Goal: Task Accomplishment & Management: Use online tool/utility

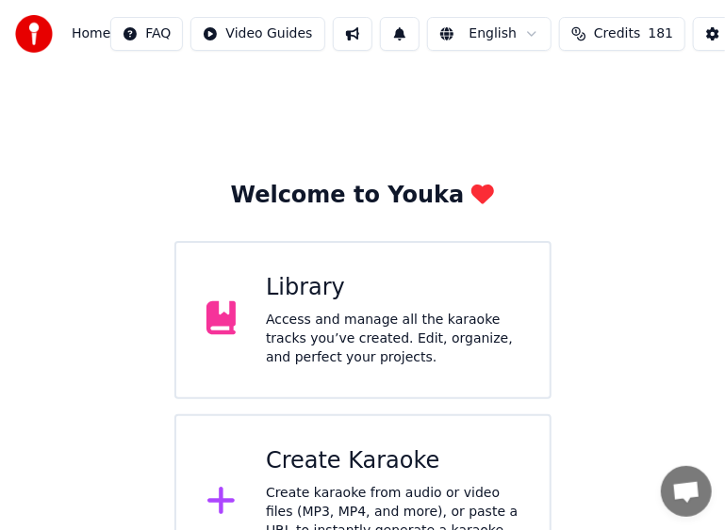
click at [228, 490] on icon at bounding box center [221, 501] width 30 height 34
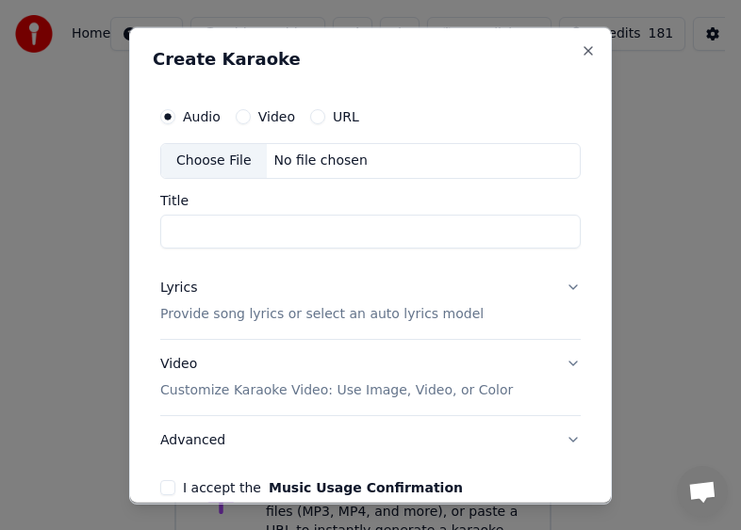
click at [229, 155] on div "Choose File" at bounding box center [214, 160] width 106 height 34
type input "**********"
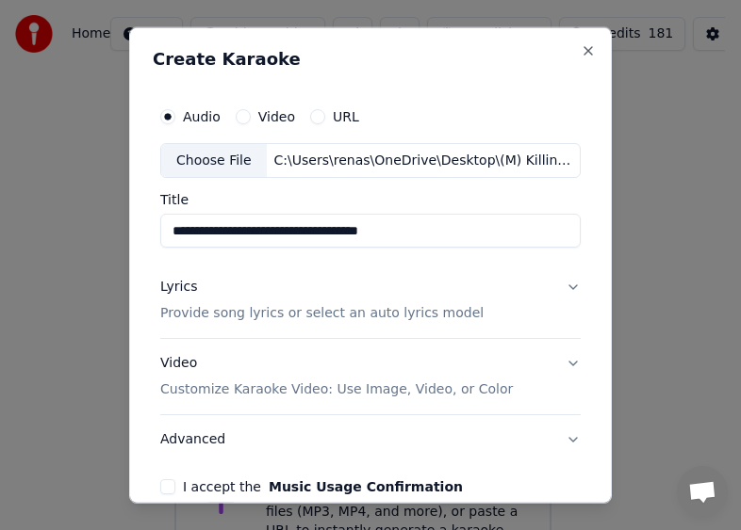
click at [177, 288] on div "Lyrics" at bounding box center [178, 287] width 37 height 19
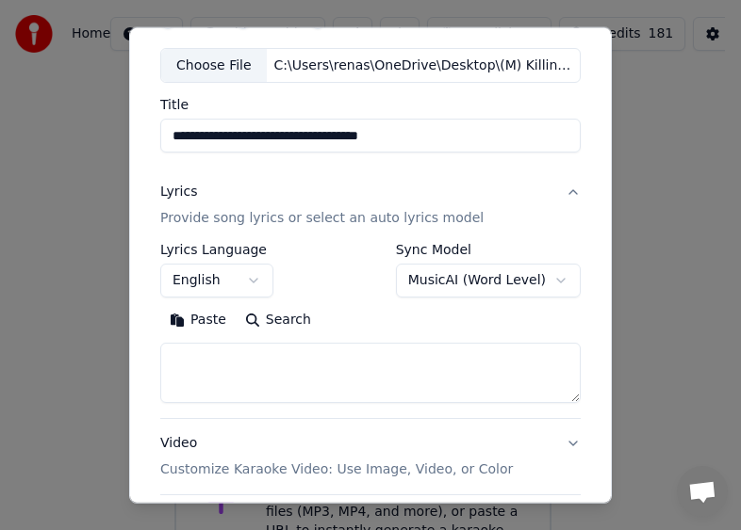
scroll to position [188, 0]
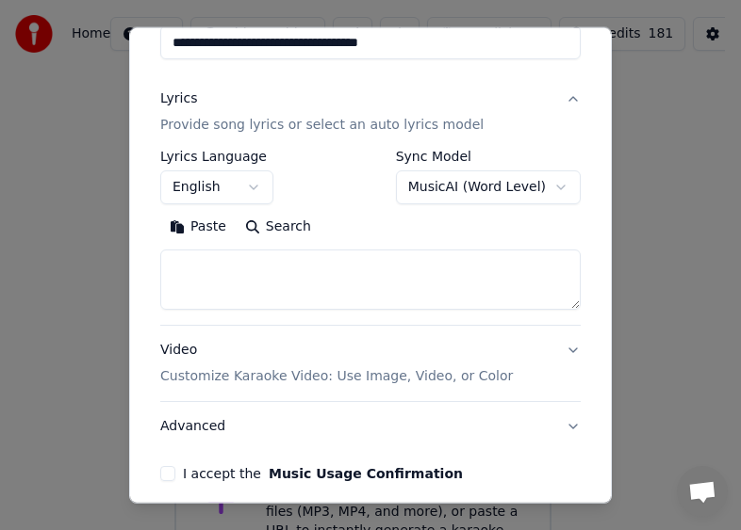
click at [209, 228] on button "Paste" at bounding box center [197, 227] width 75 height 30
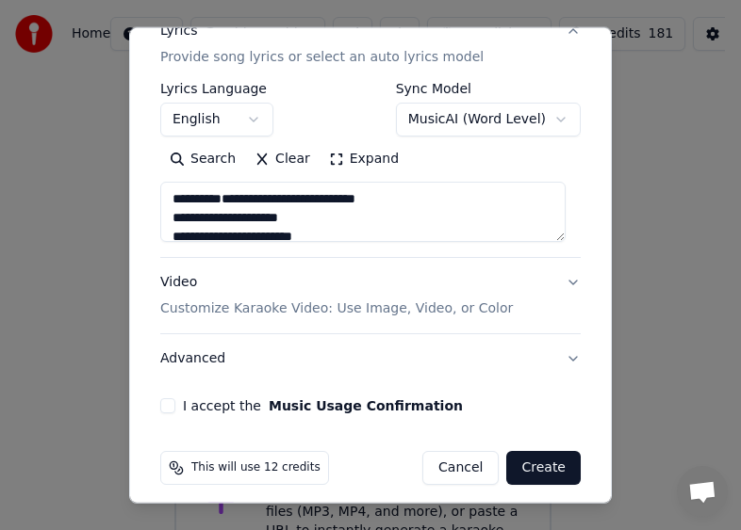
scroll to position [266, 0]
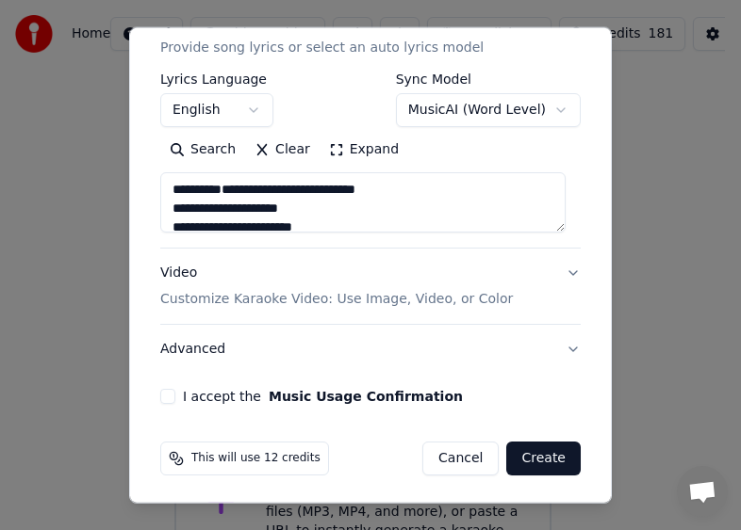
click at [207, 351] on button "Advanced" at bounding box center [370, 349] width 420 height 49
type textarea "**********"
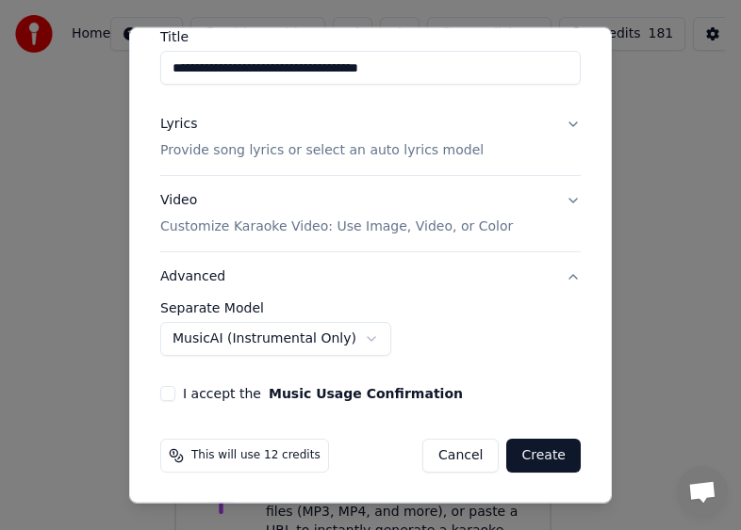
scroll to position [160, 0]
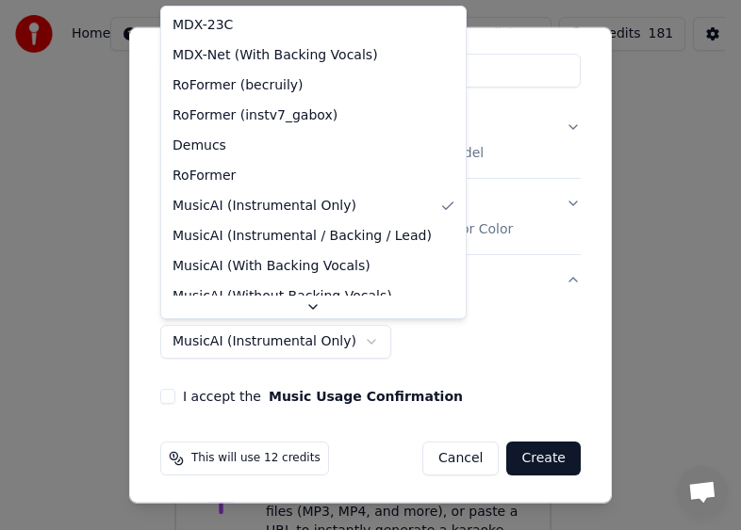
click at [343, 339] on body "**********" at bounding box center [362, 296] width 725 height 592
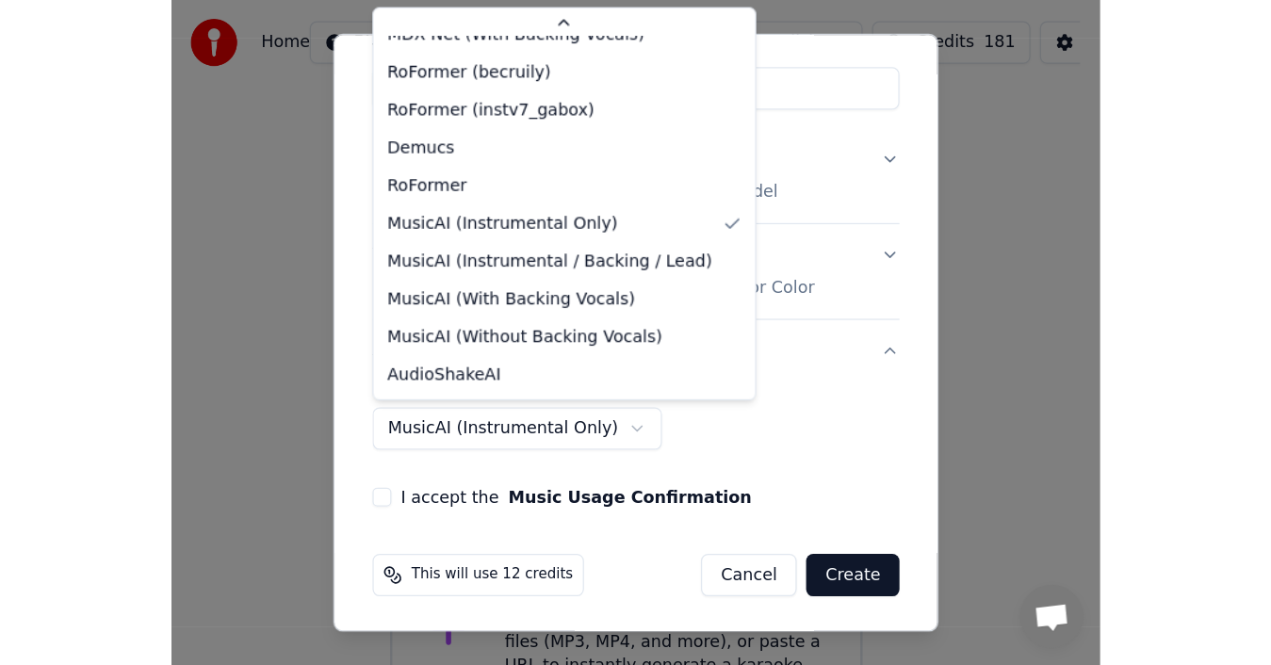
scroll to position [49, 0]
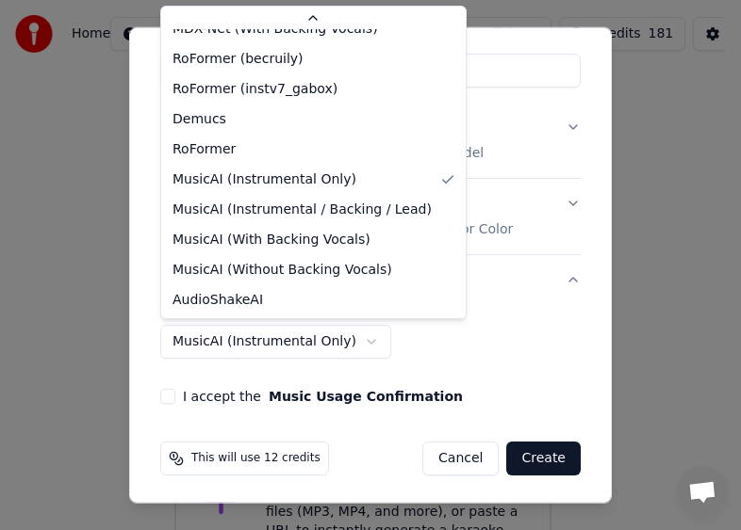
select select "**********"
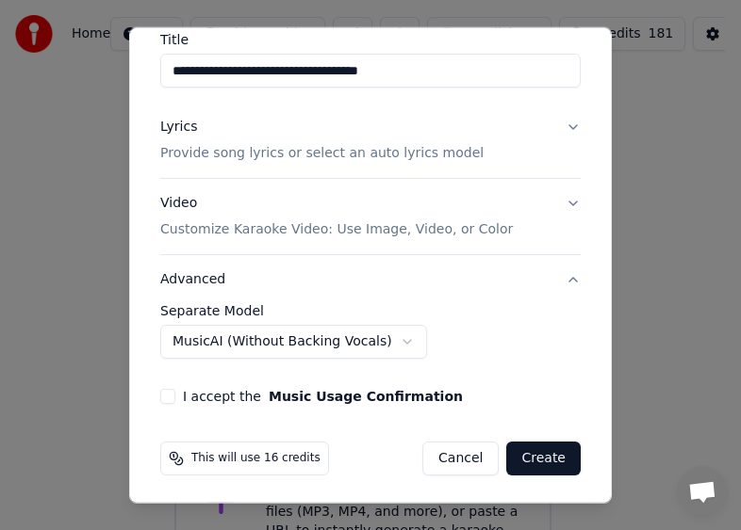
click at [169, 392] on button "I accept the Music Usage Confirmation" at bounding box center [167, 396] width 15 height 15
click at [539, 450] on button "Create" at bounding box center [543, 459] width 74 height 34
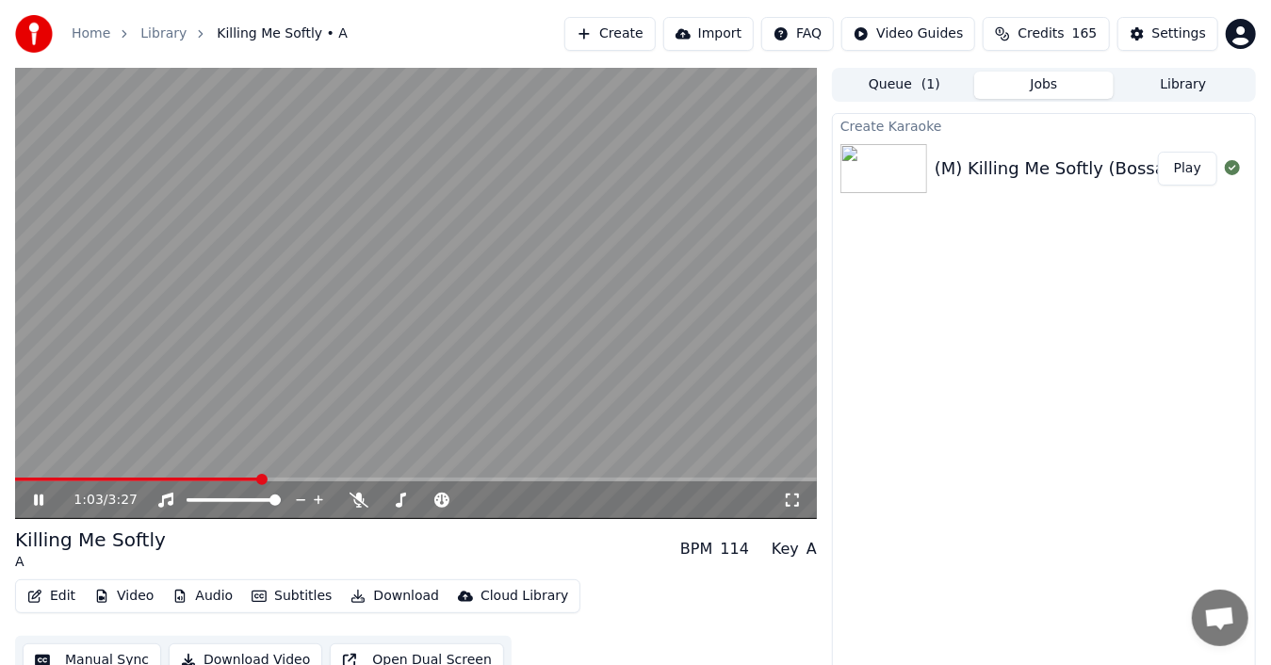
click at [33, 496] on icon at bounding box center [51, 500] width 43 height 15
click at [209, 595] on button "Audio" at bounding box center [202, 596] width 75 height 26
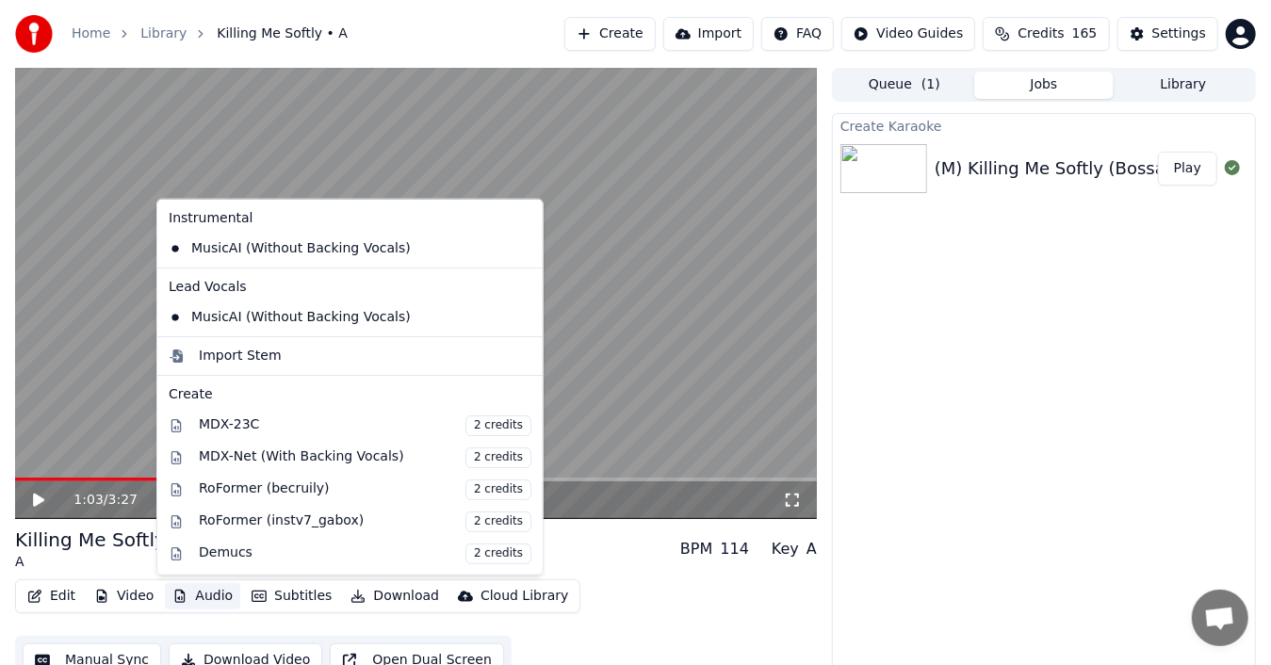
click at [518, 245] on icon at bounding box center [528, 248] width 21 height 15
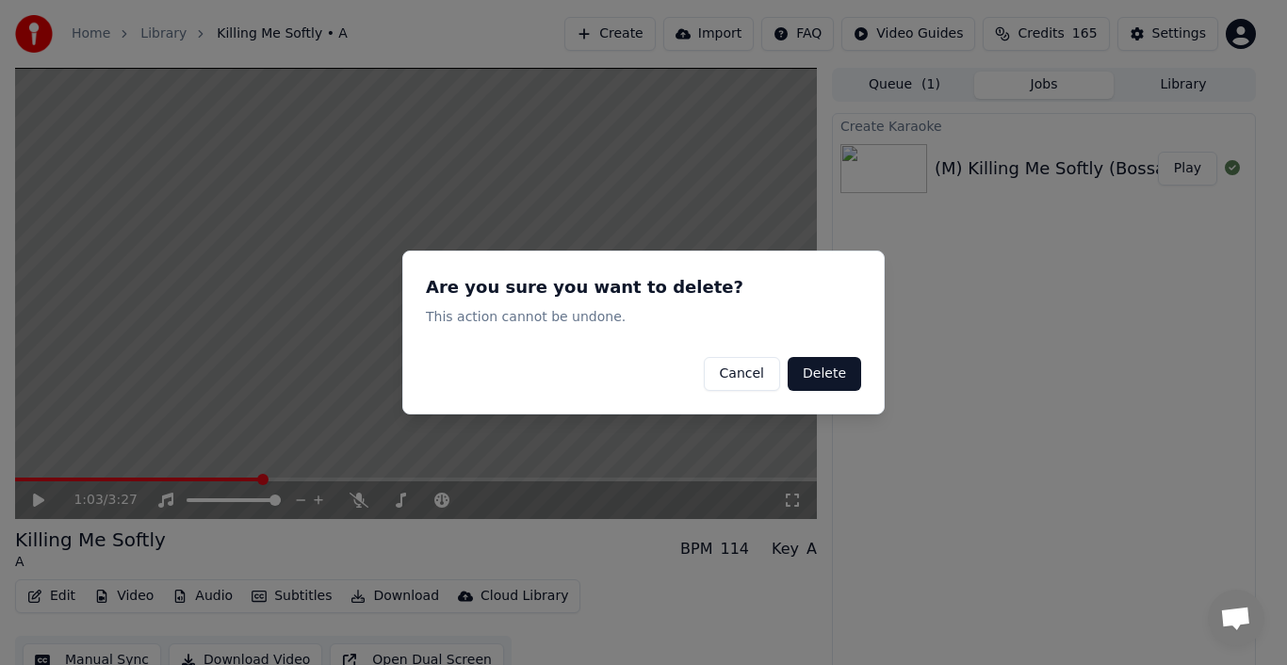
click at [814, 377] on button "Delete" at bounding box center [824, 374] width 73 height 34
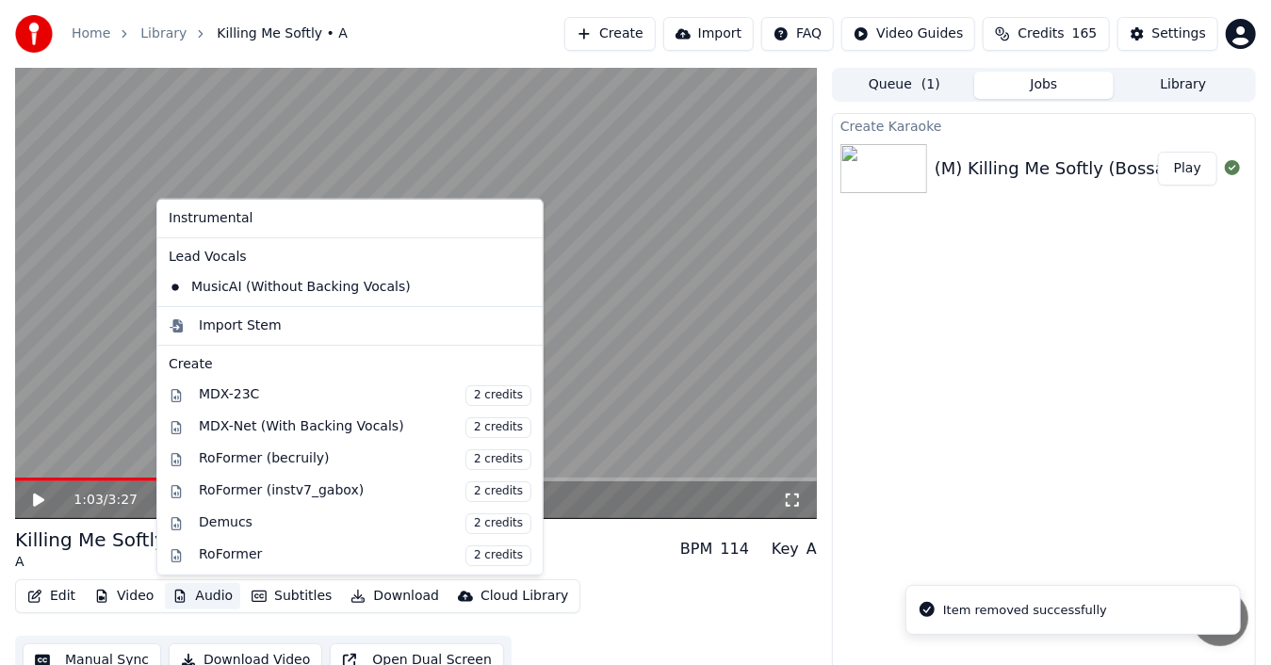
click at [192, 593] on button "Audio" at bounding box center [202, 596] width 75 height 26
click at [518, 285] on icon at bounding box center [528, 287] width 21 height 15
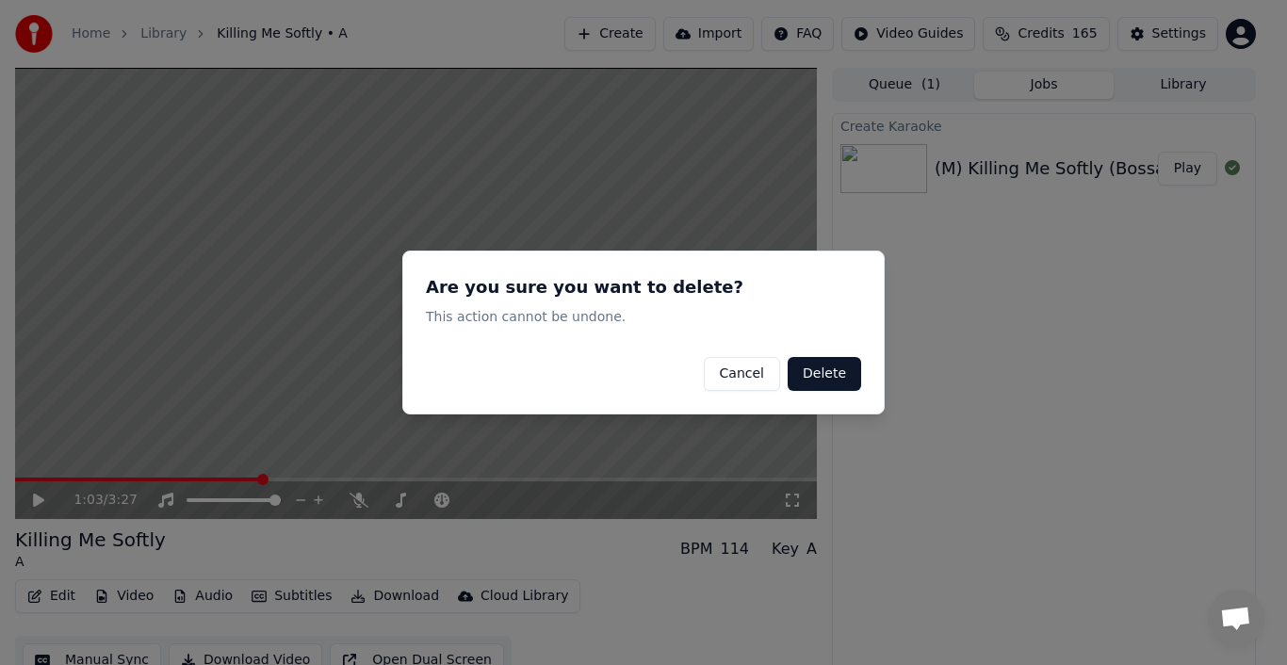
click at [816, 373] on button "Delete" at bounding box center [824, 374] width 73 height 34
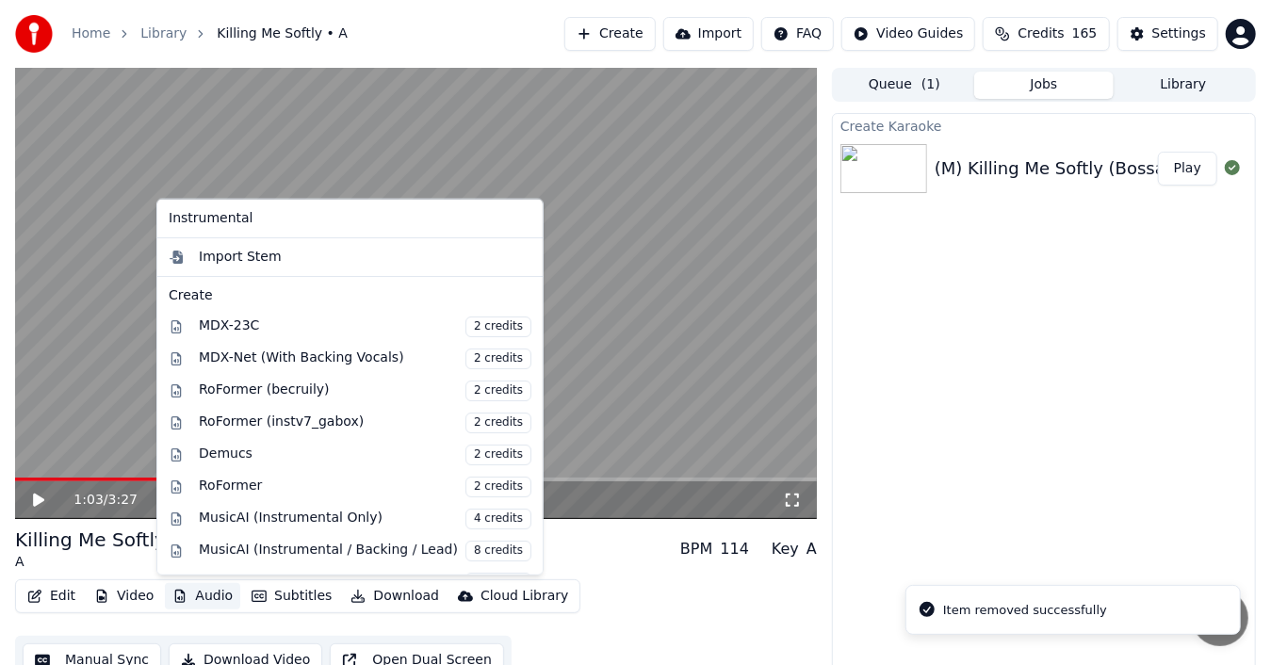
click at [212, 593] on button "Audio" at bounding box center [202, 596] width 75 height 26
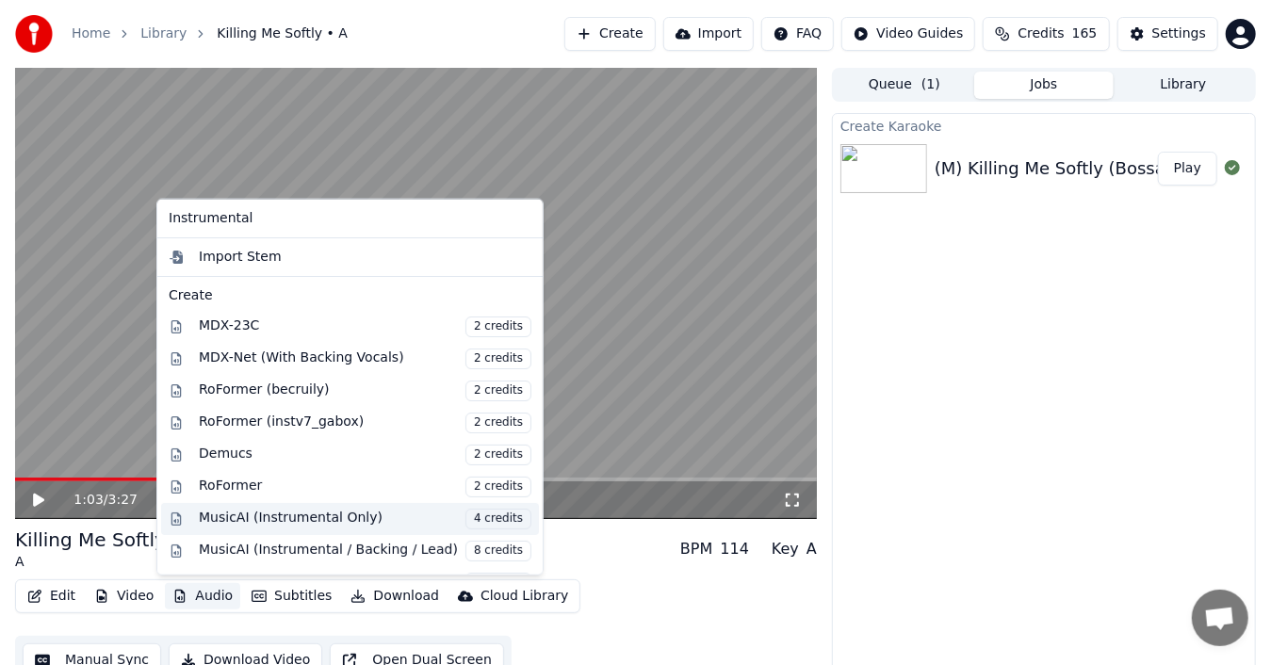
click at [292, 513] on div "MusicAI (Instrumental Only) 4 credits" at bounding box center [365, 519] width 333 height 21
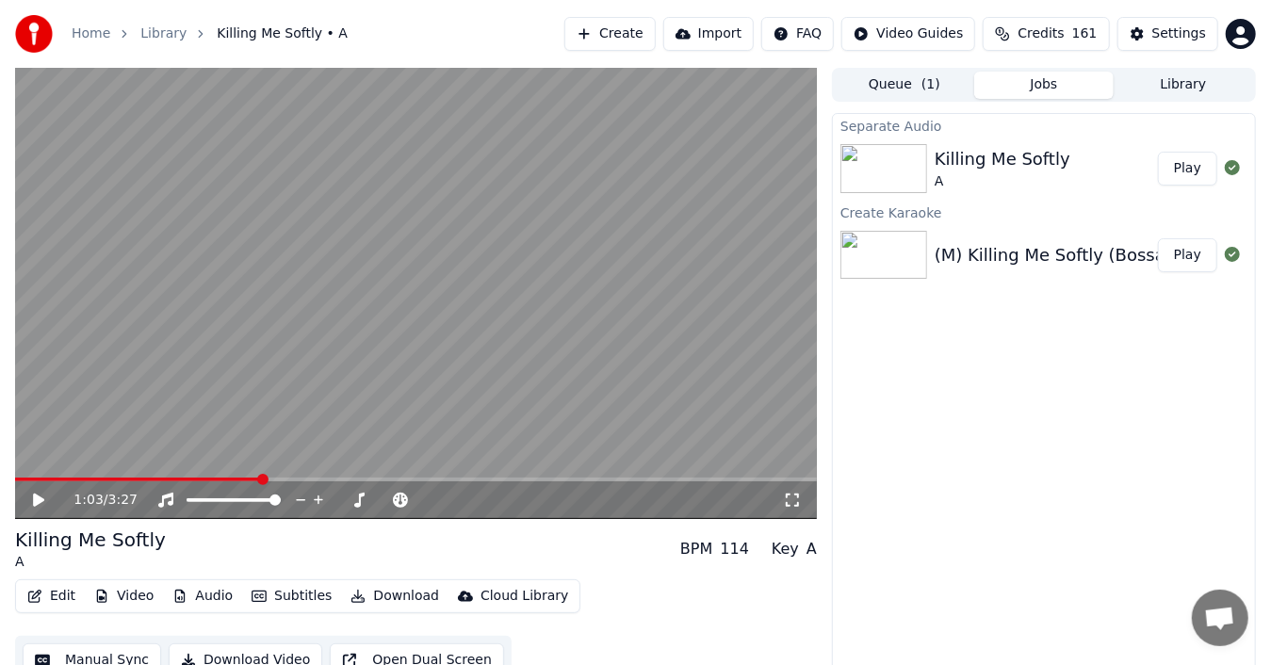
click at [1191, 170] on button "Play" at bounding box center [1187, 169] width 59 height 34
click at [313, 364] on video at bounding box center [416, 293] width 802 height 451
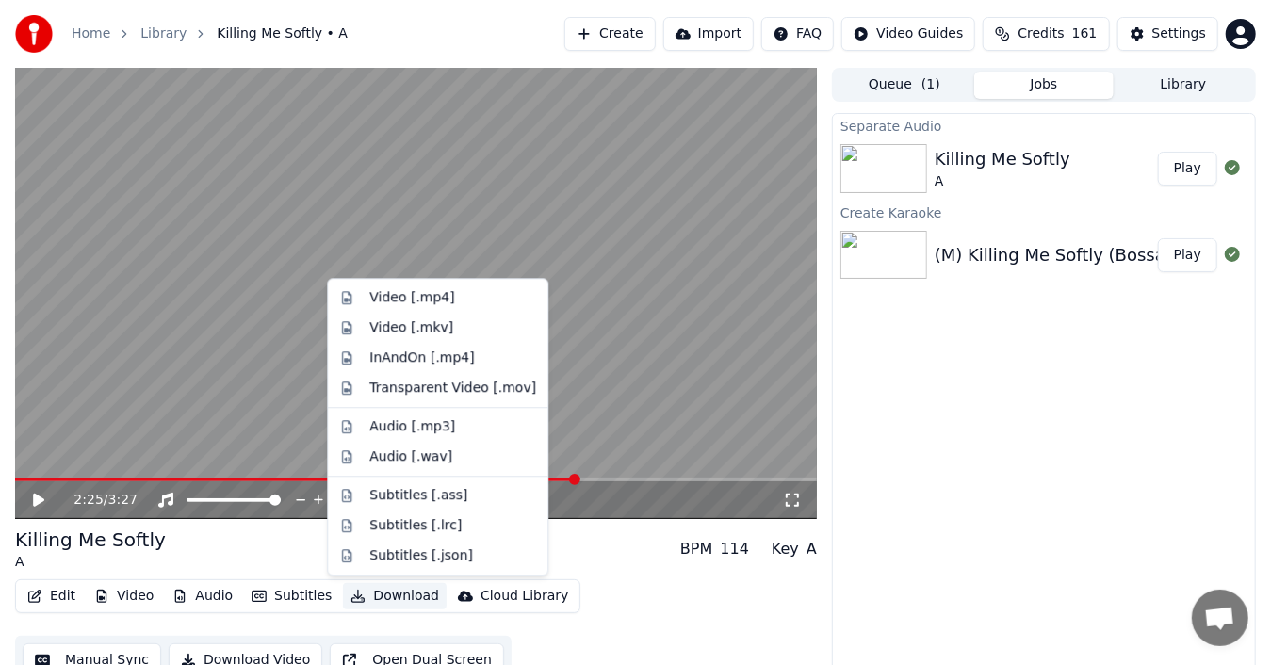
click at [383, 595] on button "Download" at bounding box center [395, 596] width 104 height 26
click at [405, 298] on div "Video [.mp4]" at bounding box center [411, 297] width 85 height 19
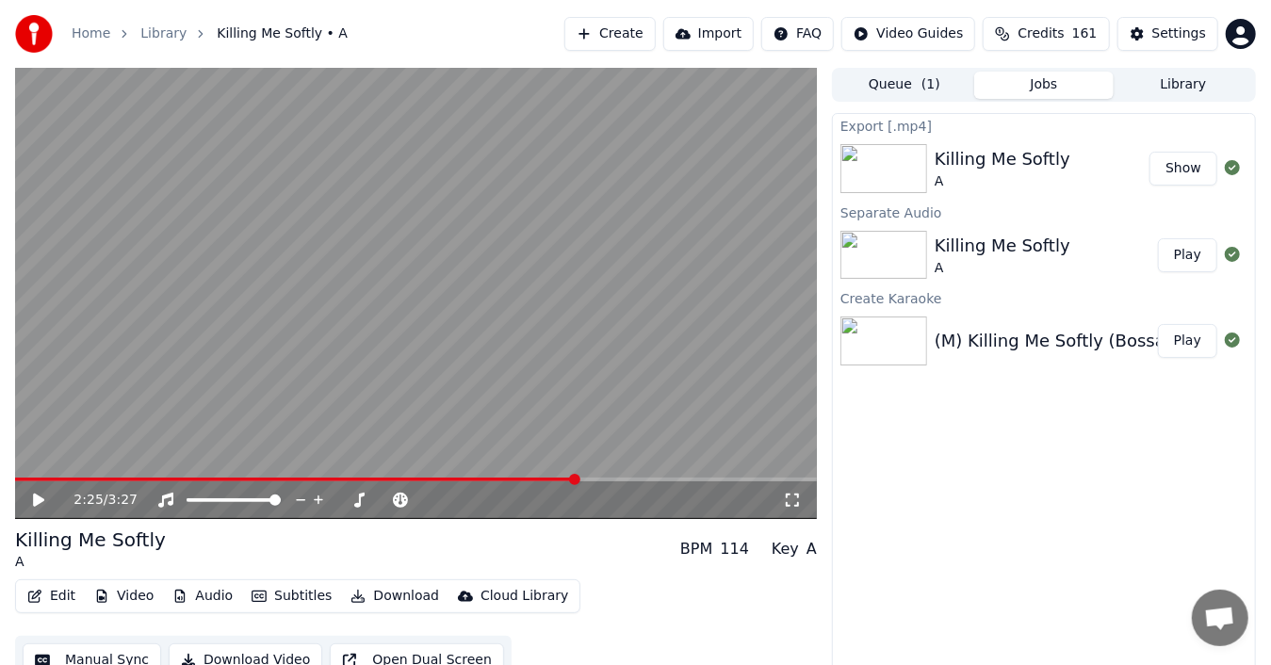
click at [1188, 167] on button "Show" at bounding box center [1184, 169] width 68 height 34
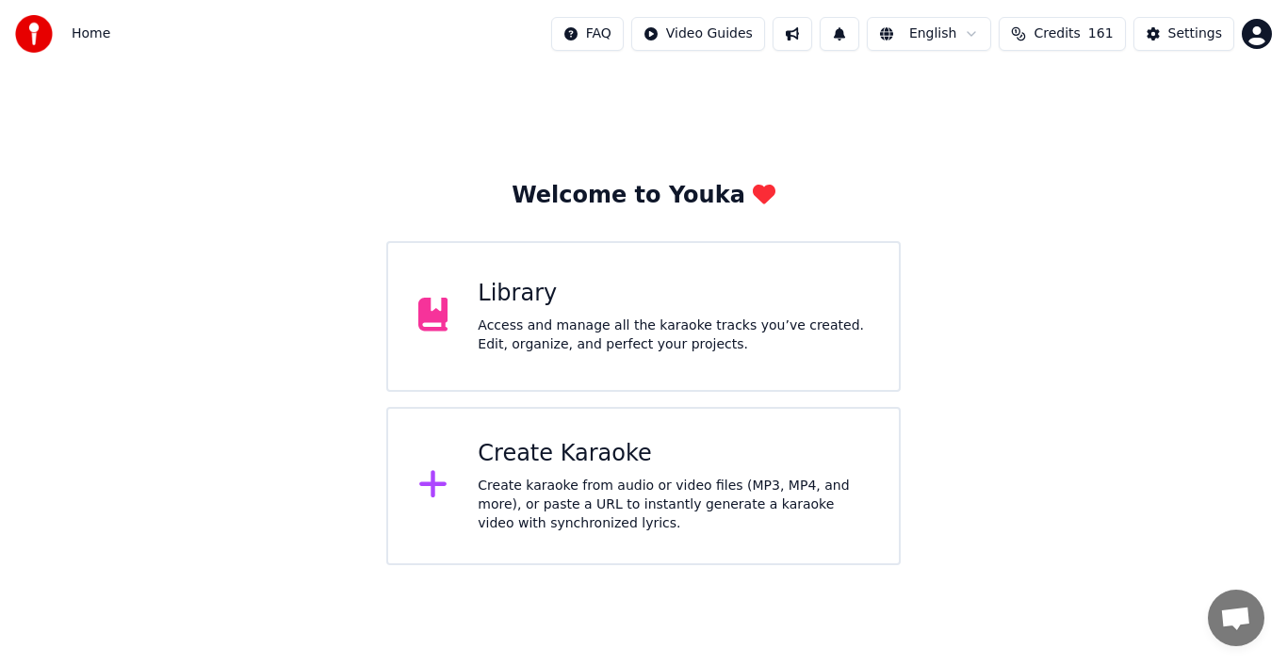
click at [539, 457] on div "Create Karaoke" at bounding box center [673, 454] width 391 height 30
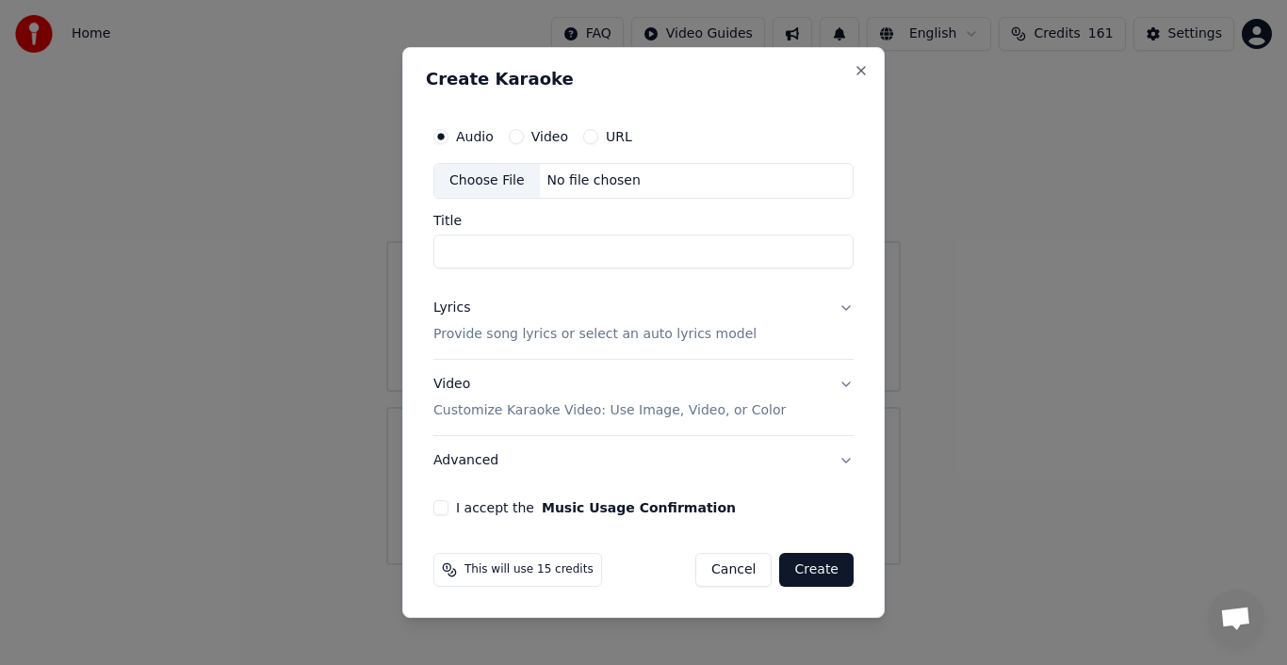
click at [475, 185] on div "Choose File" at bounding box center [487, 181] width 106 height 34
type input "**********"
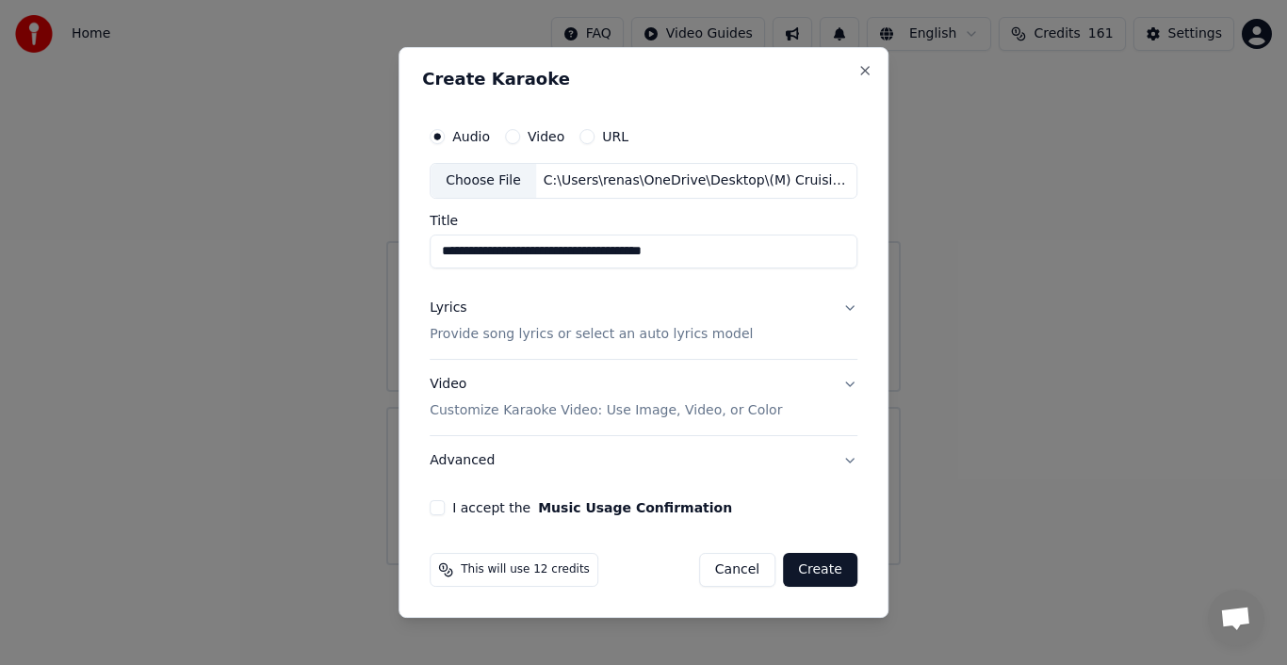
click at [448, 307] on div "Lyrics" at bounding box center [448, 308] width 37 height 19
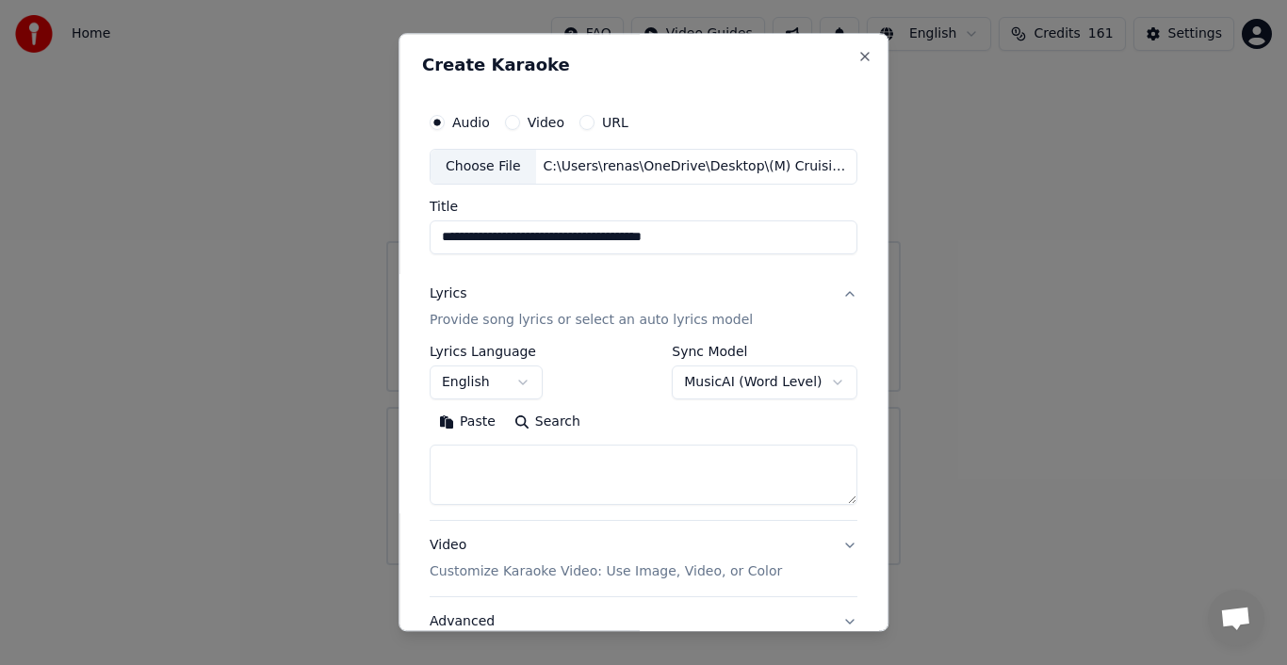
click at [458, 418] on button "Paste" at bounding box center [467, 422] width 75 height 30
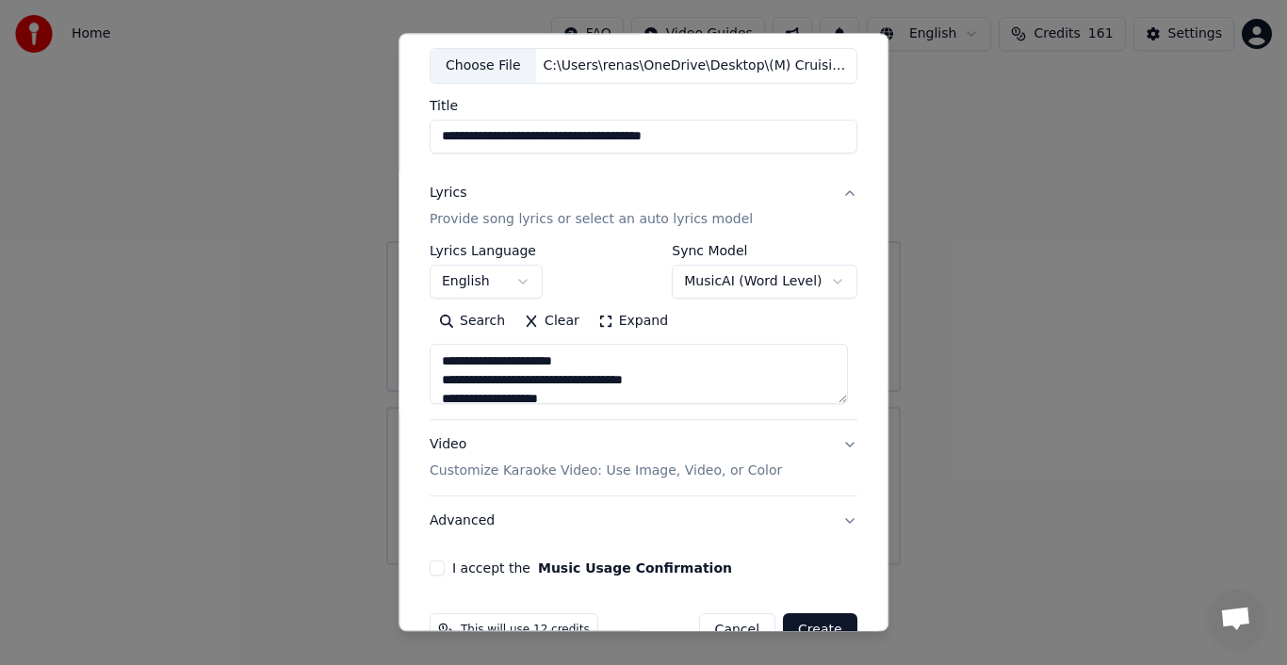
scroll to position [145, 0]
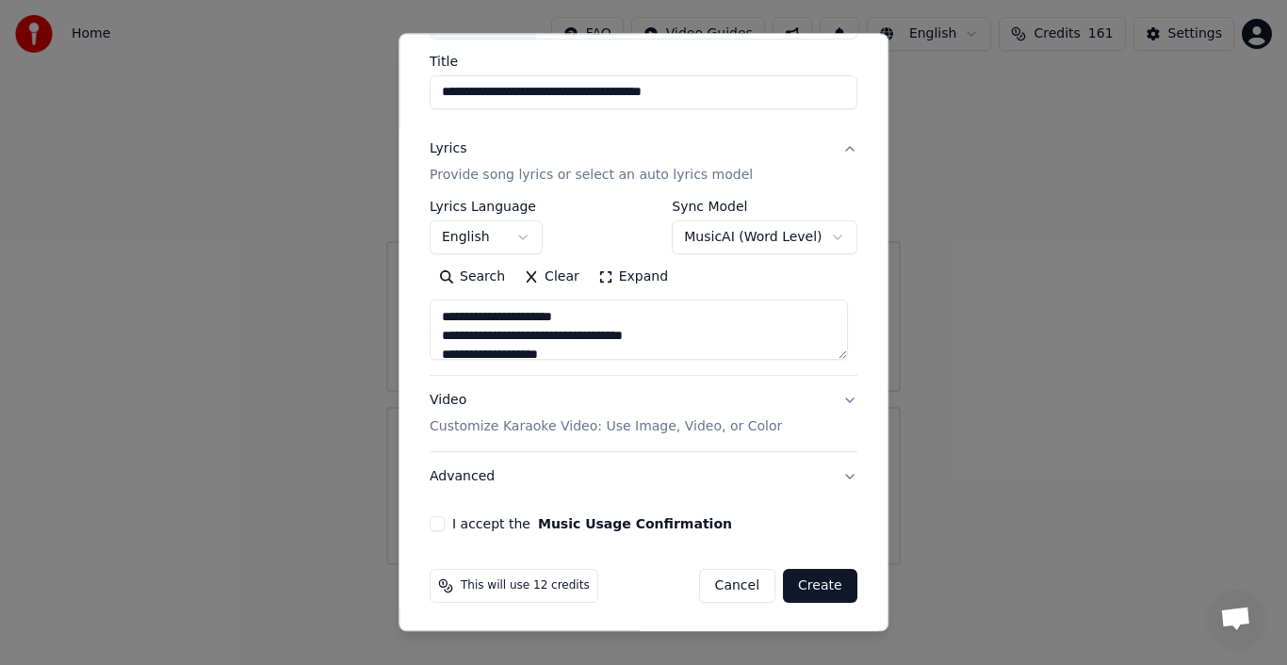
click at [460, 475] on button "Advanced" at bounding box center [644, 476] width 428 height 49
type textarea "**********"
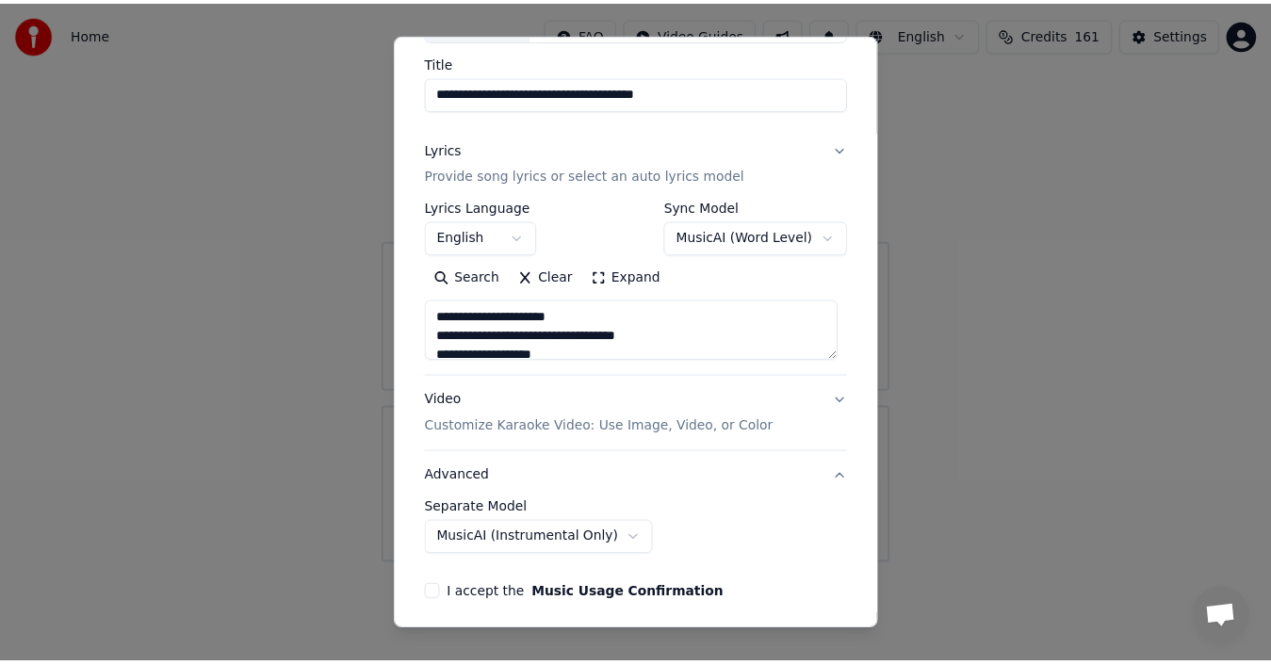
scroll to position [40, 0]
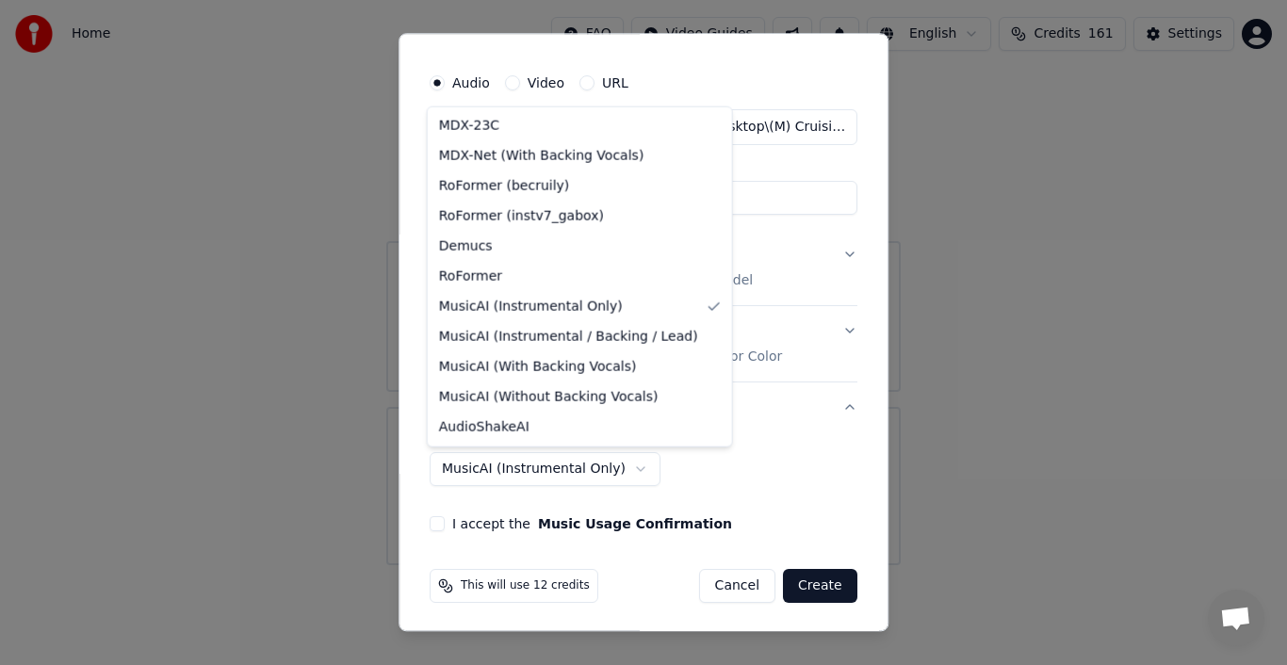
click at [613, 465] on body "**********" at bounding box center [643, 282] width 1287 height 565
select select "**********"
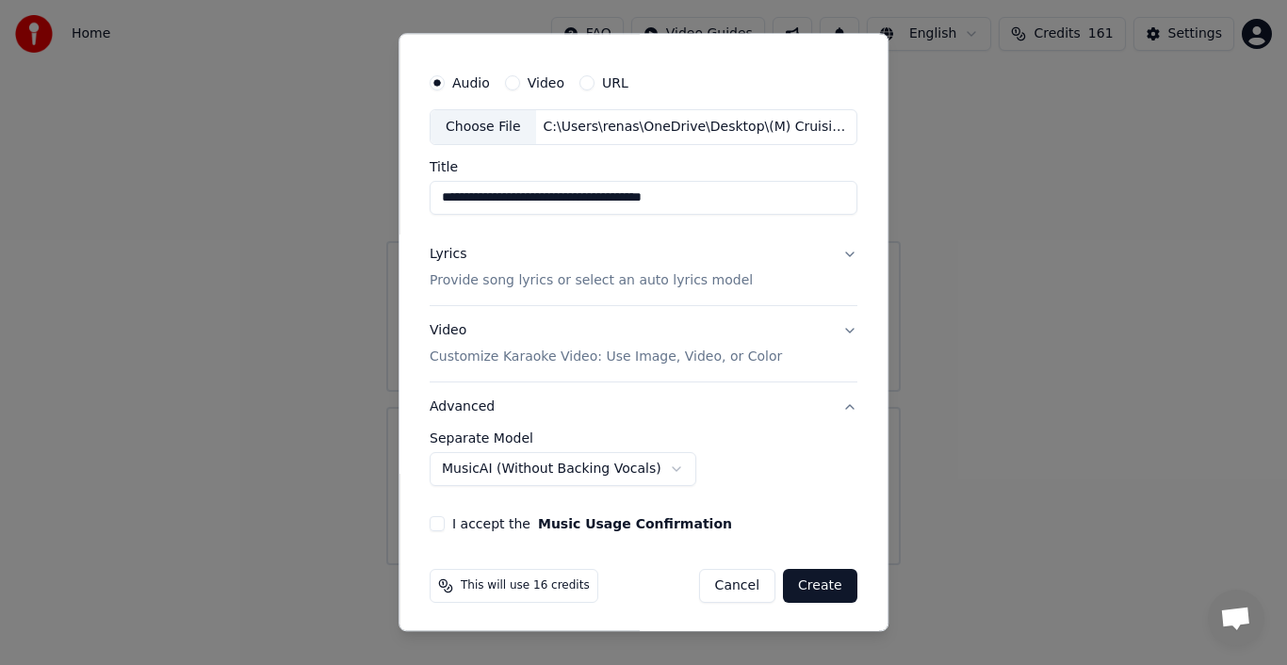
click at [439, 522] on button "I accept the Music Usage Confirmation" at bounding box center [437, 523] width 15 height 15
click at [796, 583] on button "Create" at bounding box center [820, 586] width 74 height 34
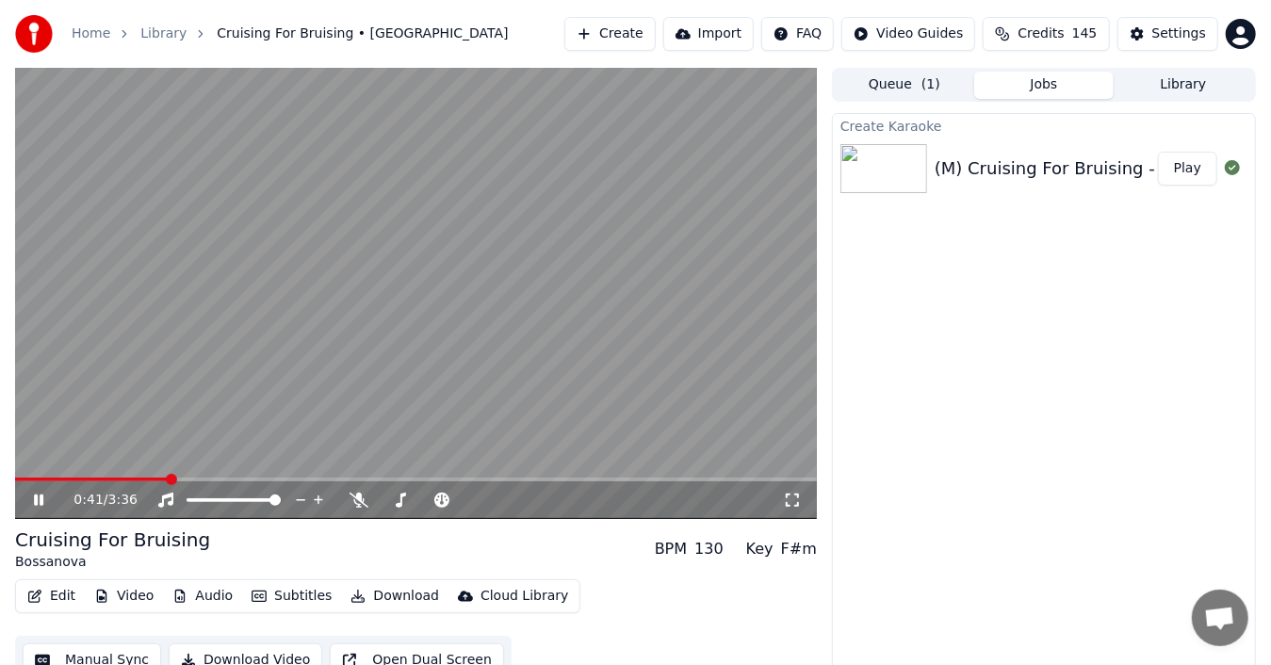
click at [351, 429] on video at bounding box center [416, 293] width 802 height 451
click at [204, 595] on button "Audio" at bounding box center [202, 596] width 75 height 26
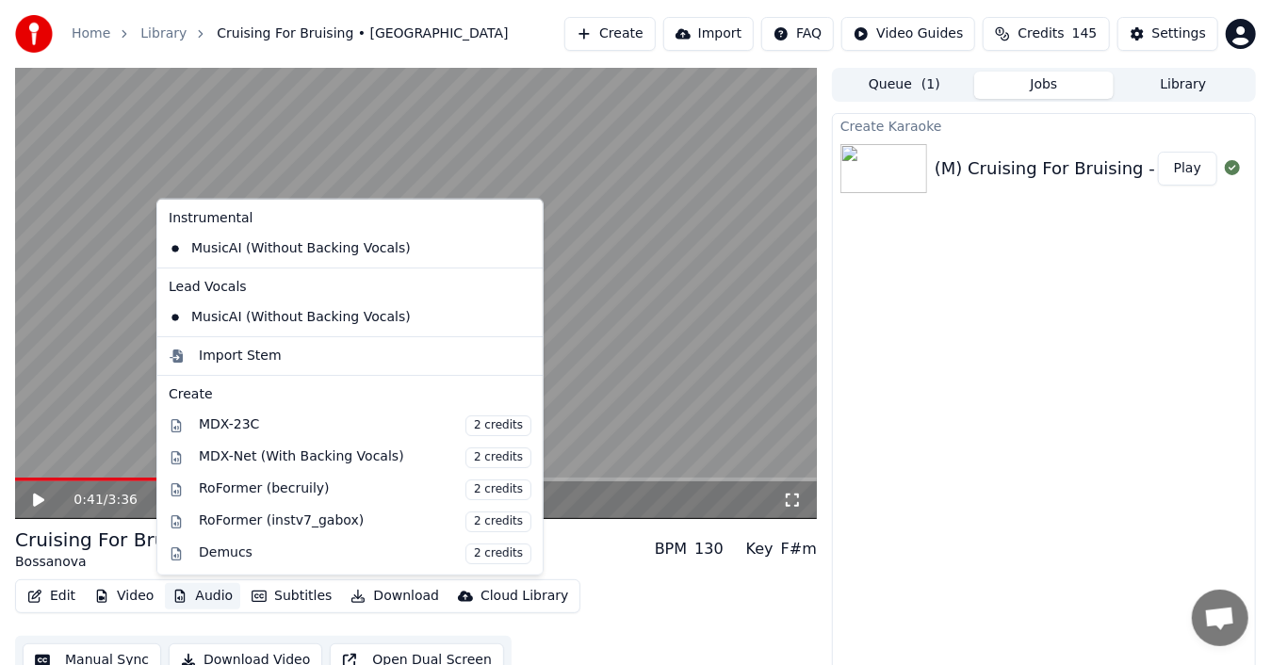
click at [518, 249] on icon at bounding box center [524, 248] width 13 height 15
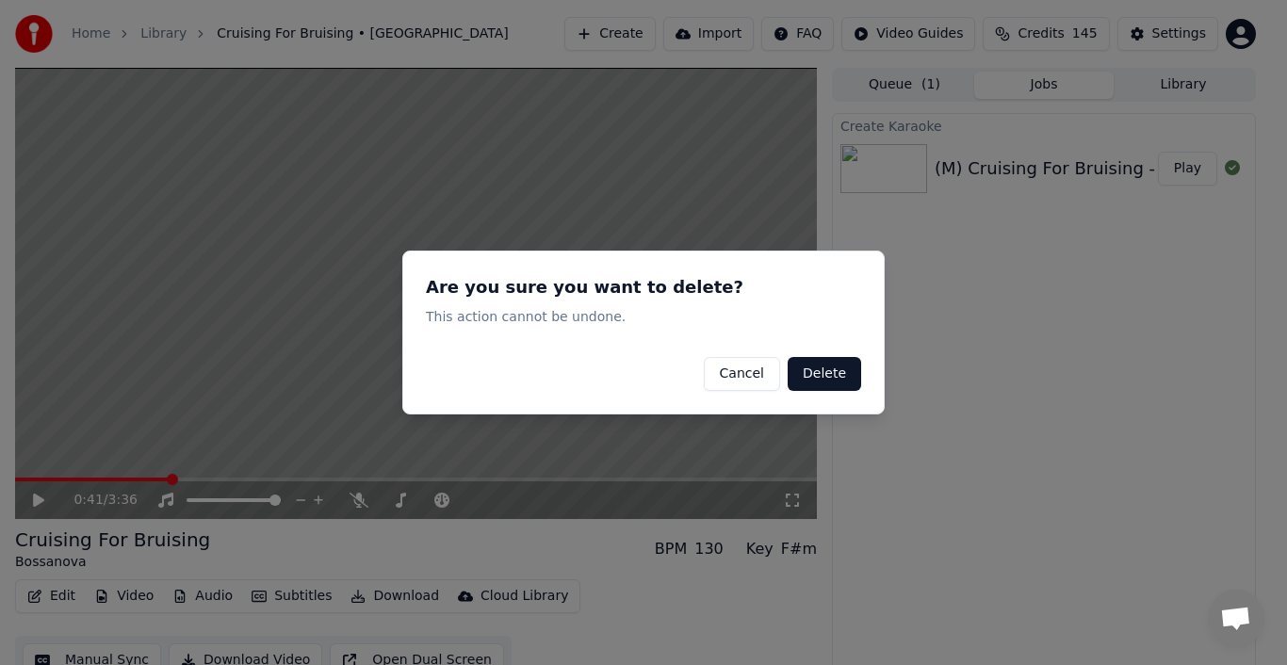
click at [824, 369] on button "Delete" at bounding box center [824, 374] width 73 height 34
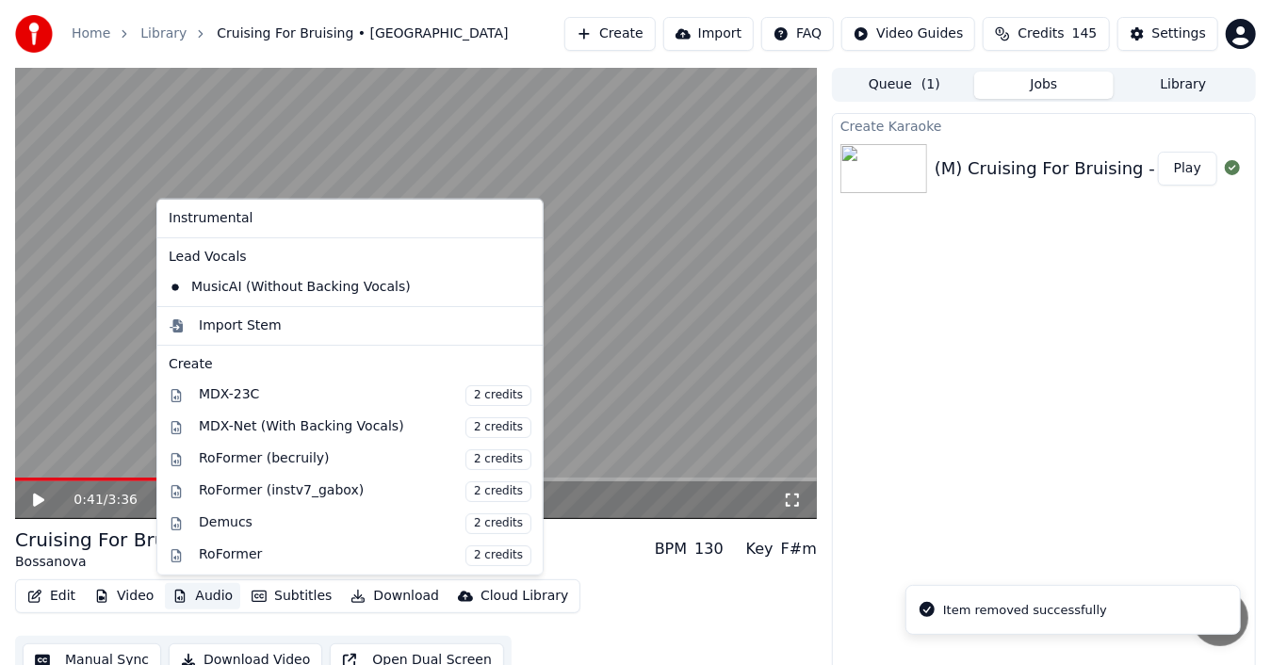
click at [207, 599] on button "Audio" at bounding box center [202, 596] width 75 height 26
click at [518, 286] on icon at bounding box center [524, 287] width 13 height 15
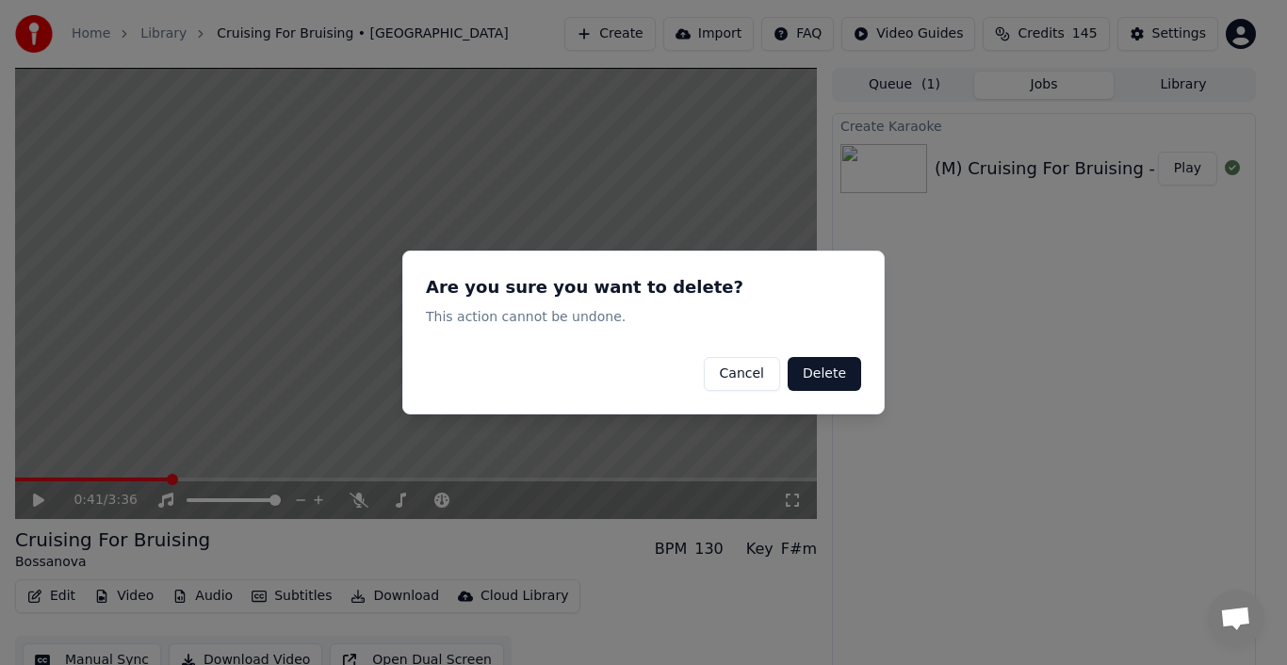
click at [824, 367] on button "Delete" at bounding box center [824, 374] width 73 height 34
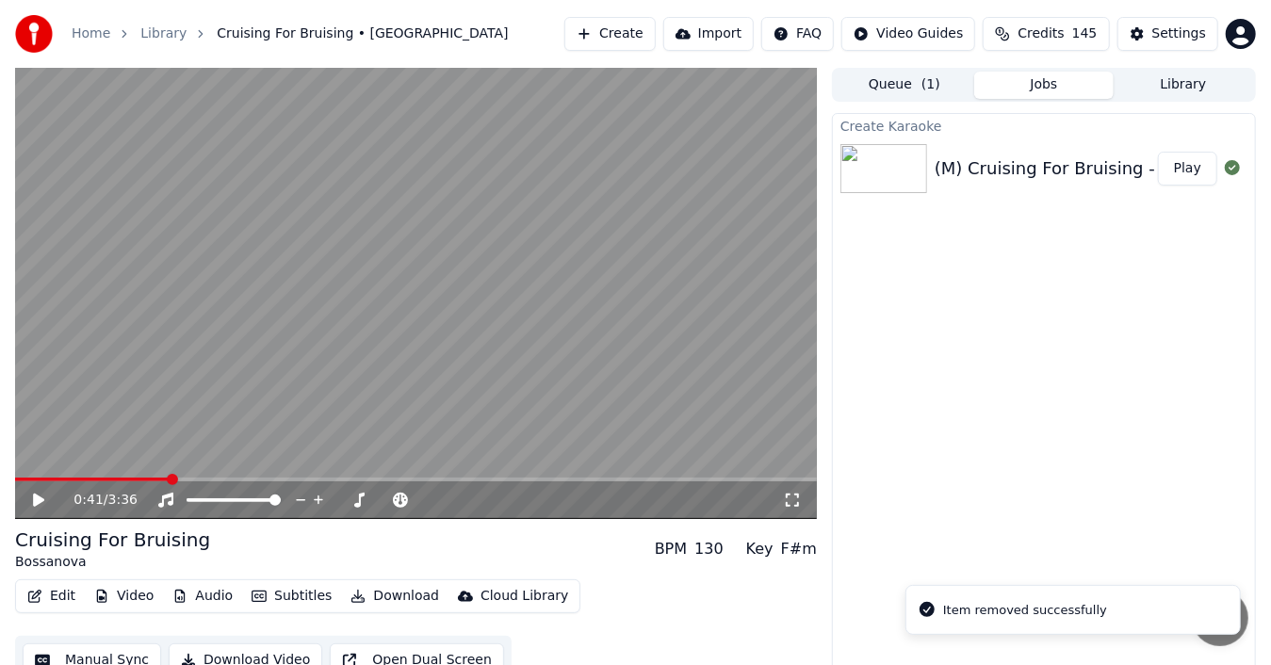
click at [209, 592] on button "Audio" at bounding box center [202, 596] width 75 height 26
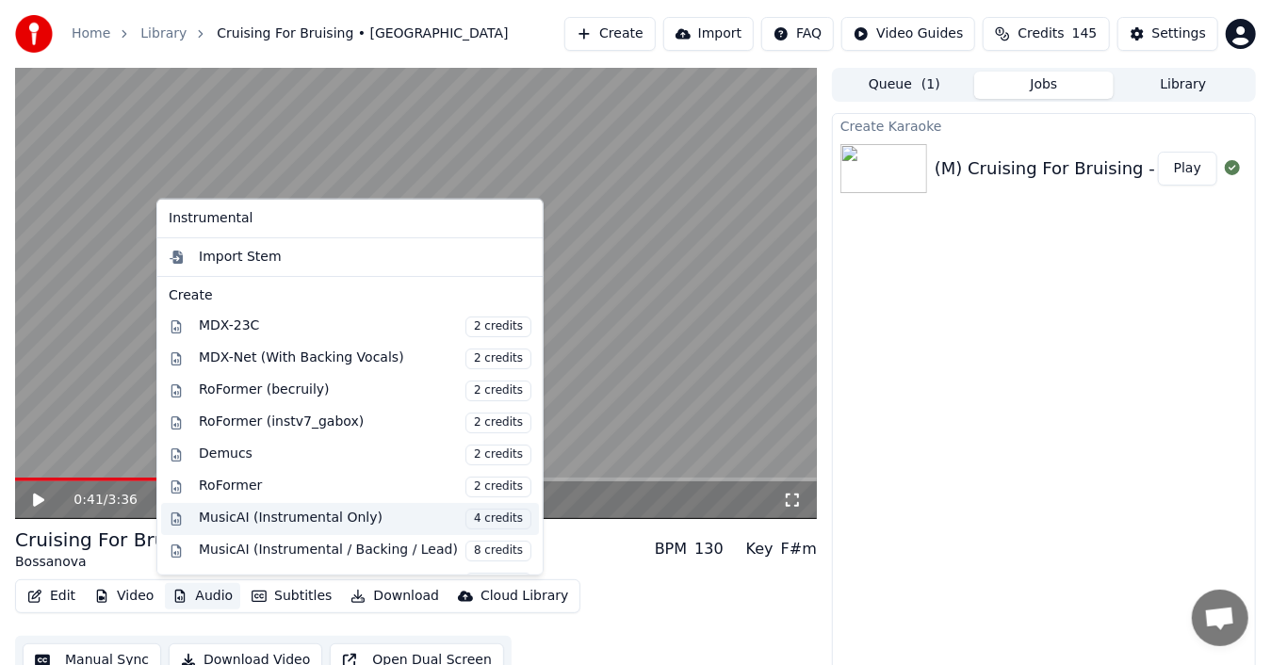
click at [238, 513] on div "MusicAI (Instrumental Only) 4 credits" at bounding box center [365, 519] width 333 height 21
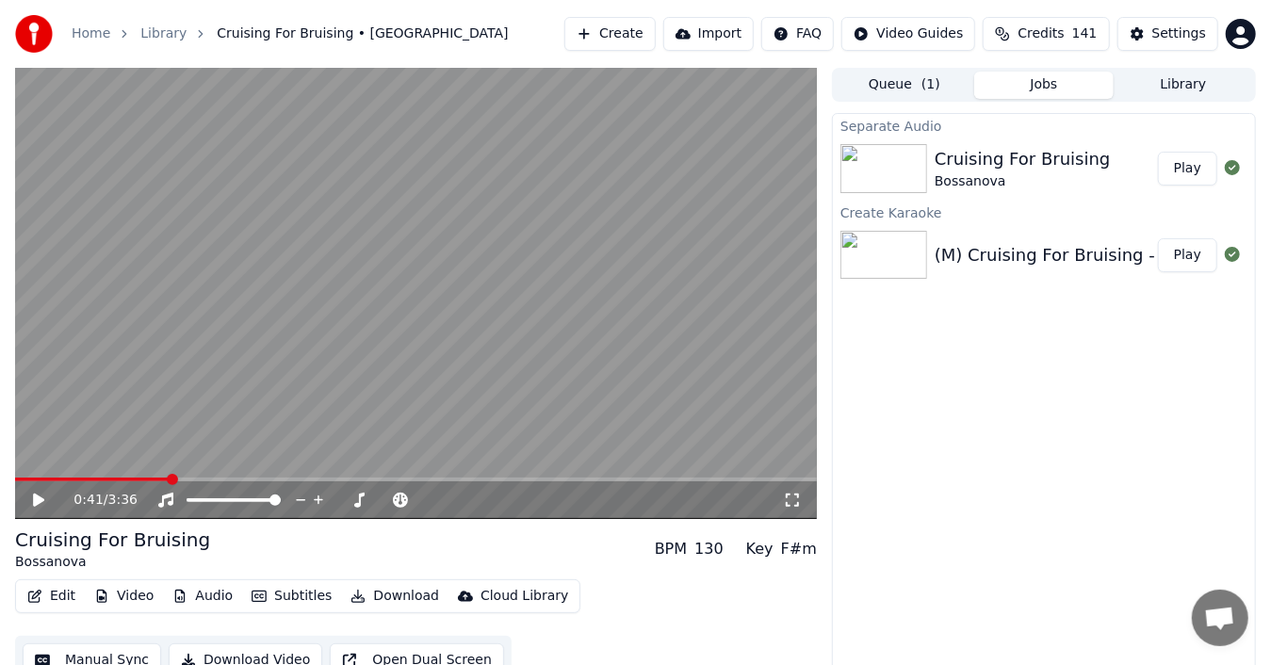
click at [1184, 166] on button "Play" at bounding box center [1187, 169] width 59 height 34
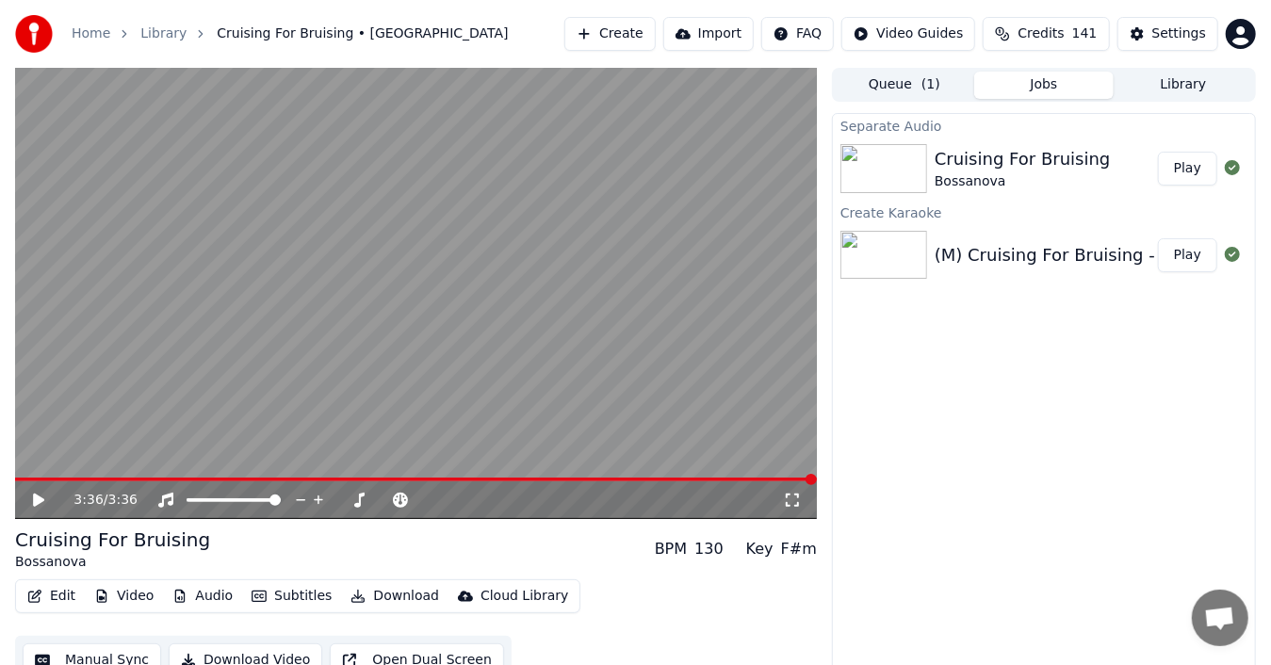
click at [1089, 258] on div "(M) Cruising For Bruising - [PERSON_NAME] (Fm)" at bounding box center [1141, 255] width 412 height 26
click at [1059, 156] on div "Cruising For Bruising" at bounding box center [1023, 159] width 176 height 26
click at [1186, 167] on button "Play" at bounding box center [1187, 169] width 59 height 34
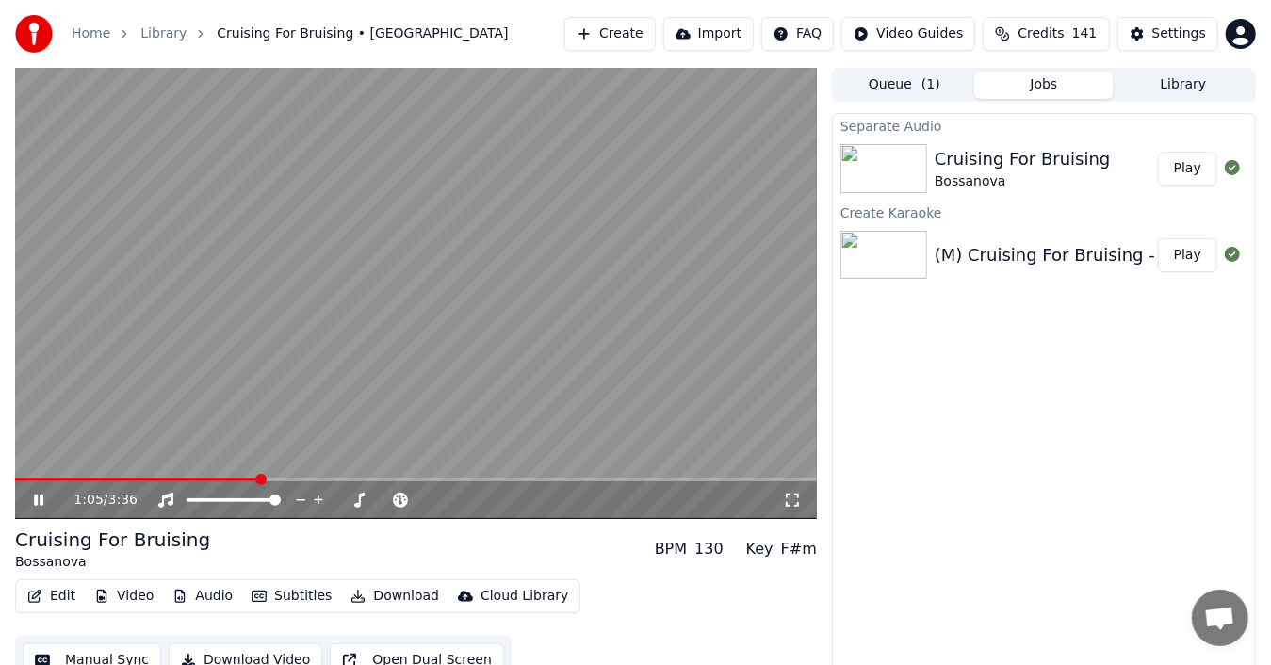
click at [32, 495] on icon at bounding box center [51, 500] width 43 height 15
click at [390, 588] on button "Download" at bounding box center [395, 596] width 104 height 26
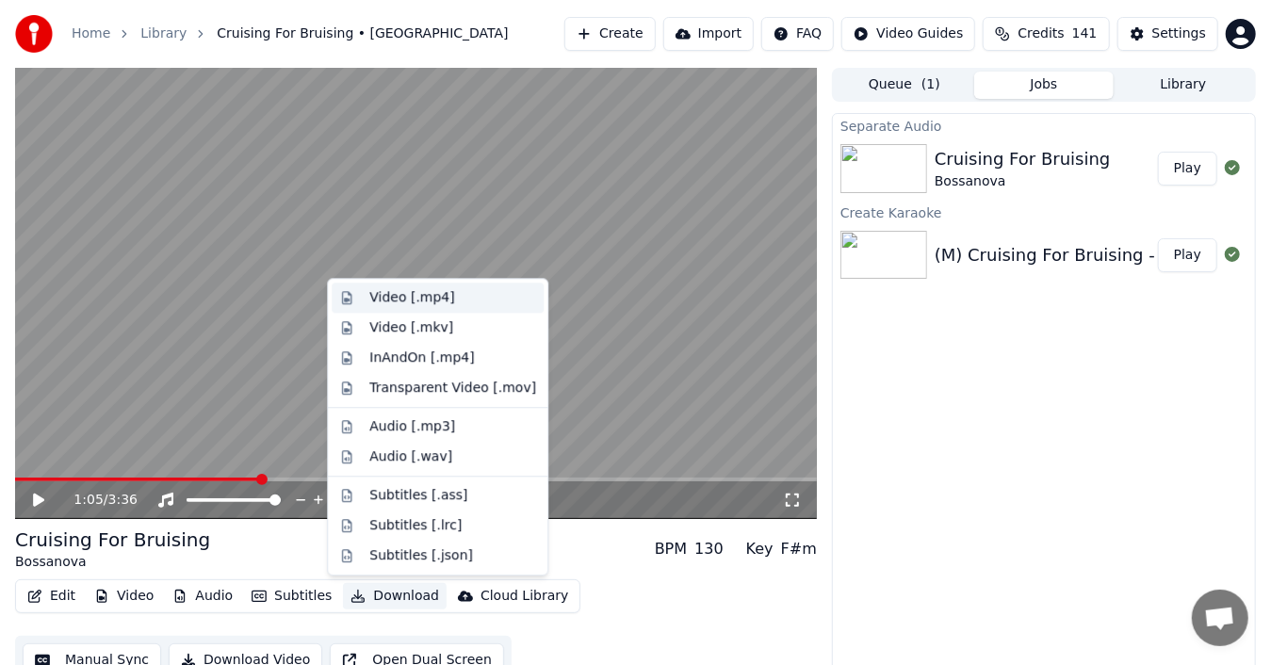
click at [432, 295] on div "Video [.mp4]" at bounding box center [411, 297] width 85 height 19
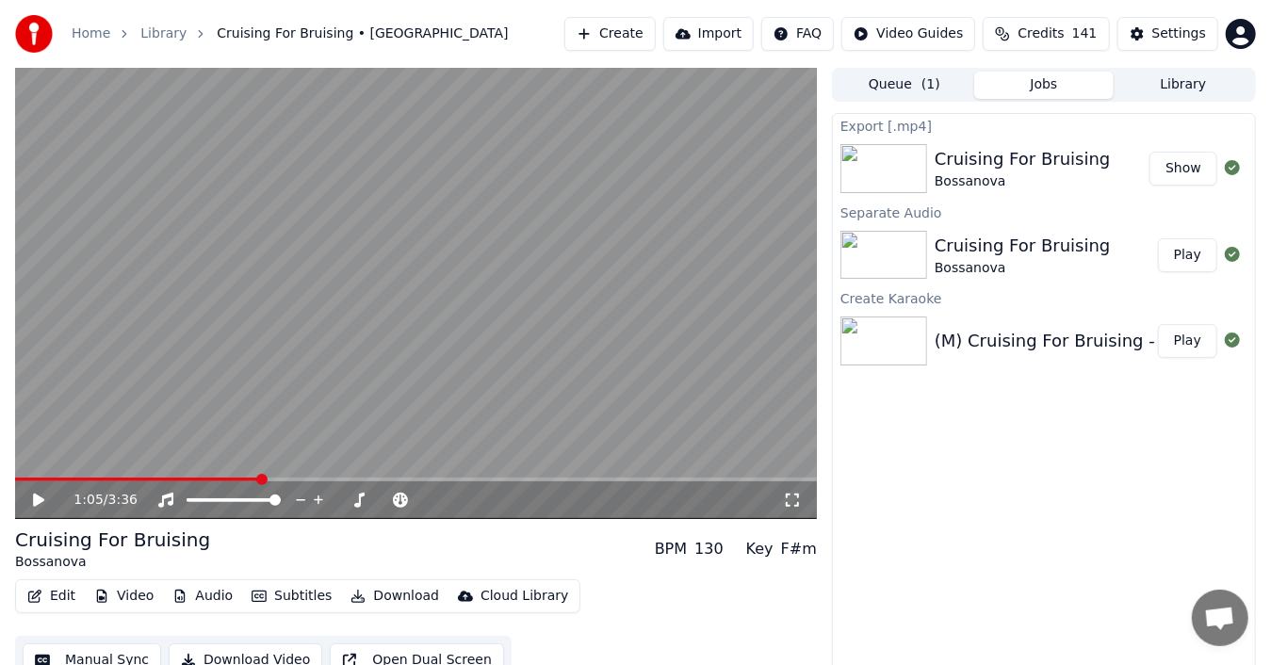
click at [1189, 171] on button "Show" at bounding box center [1184, 169] width 68 height 34
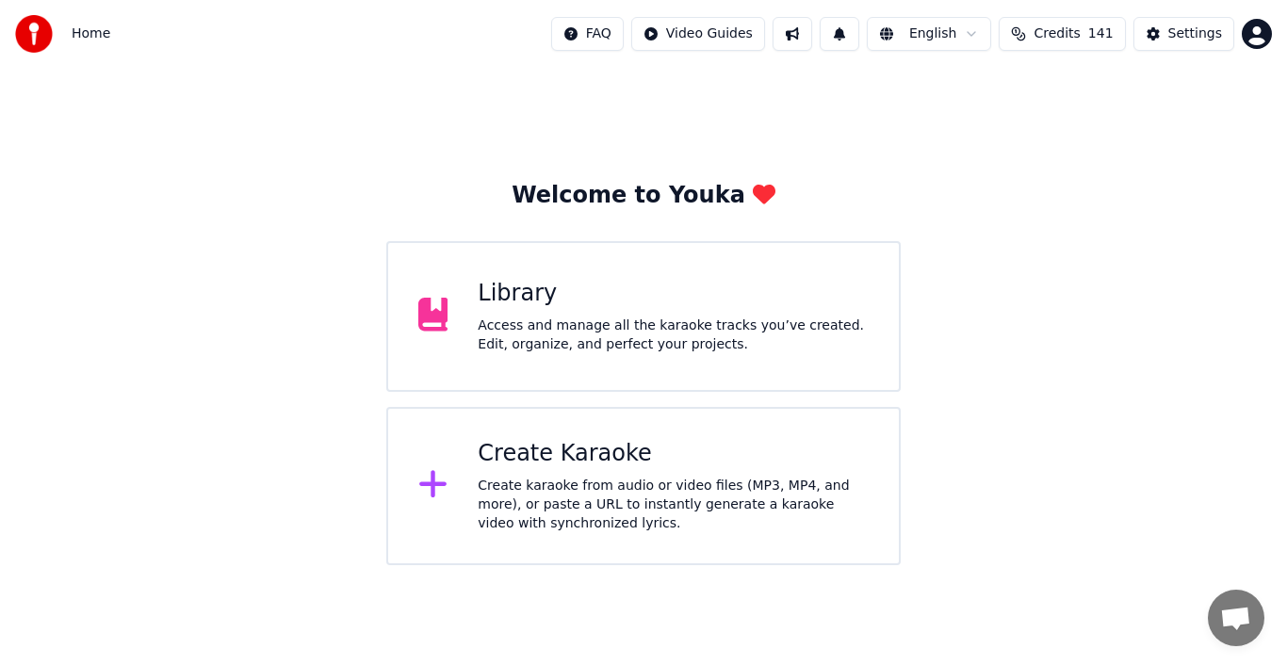
click at [480, 463] on div "Create Karaoke" at bounding box center [673, 454] width 391 height 30
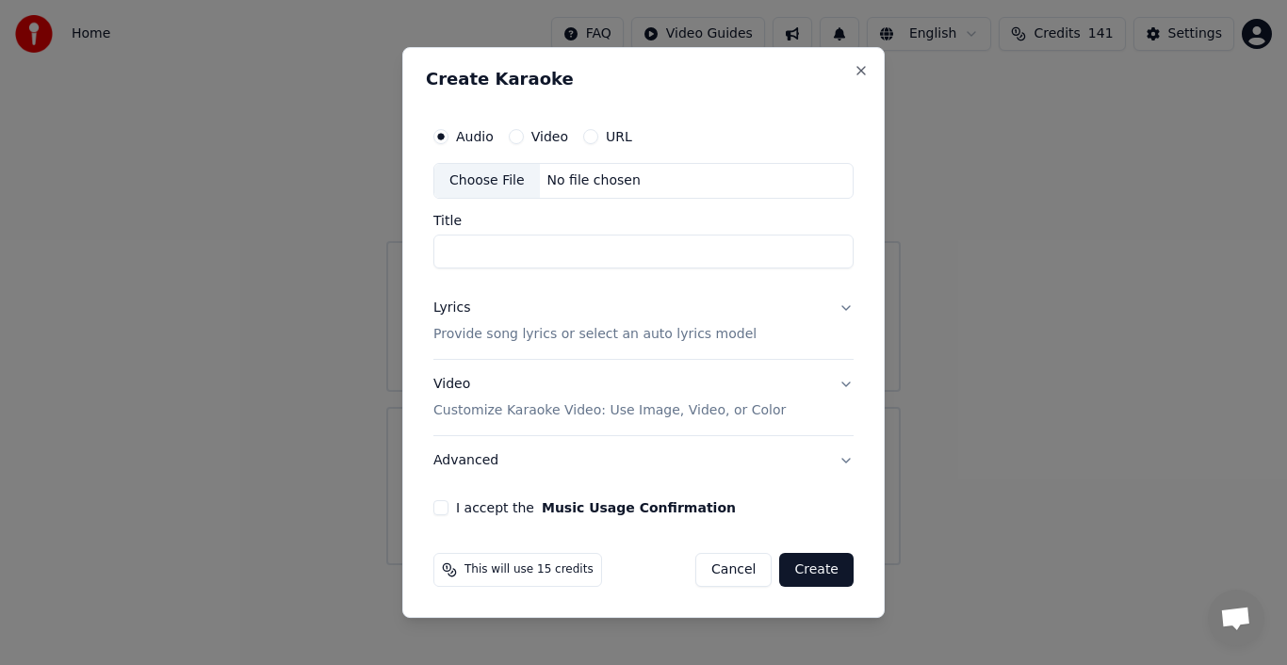
click at [499, 181] on div "Choose File" at bounding box center [487, 181] width 106 height 34
type input "**********"
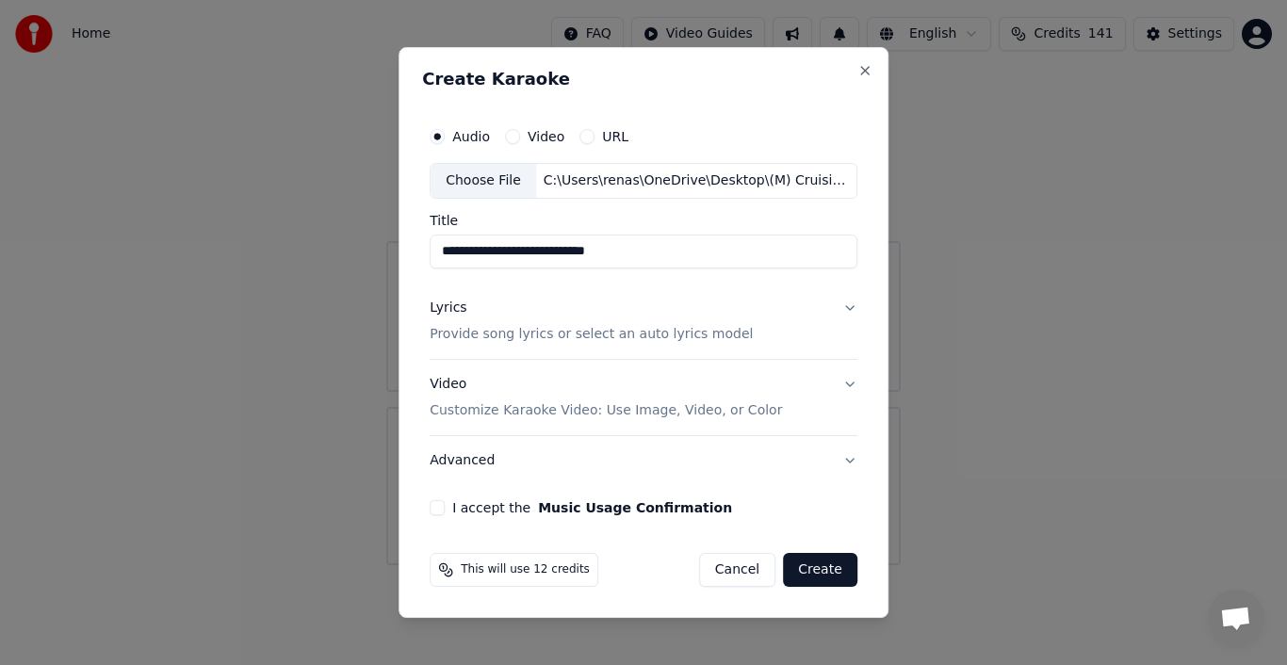
click at [455, 307] on div "Lyrics" at bounding box center [448, 308] width 37 height 19
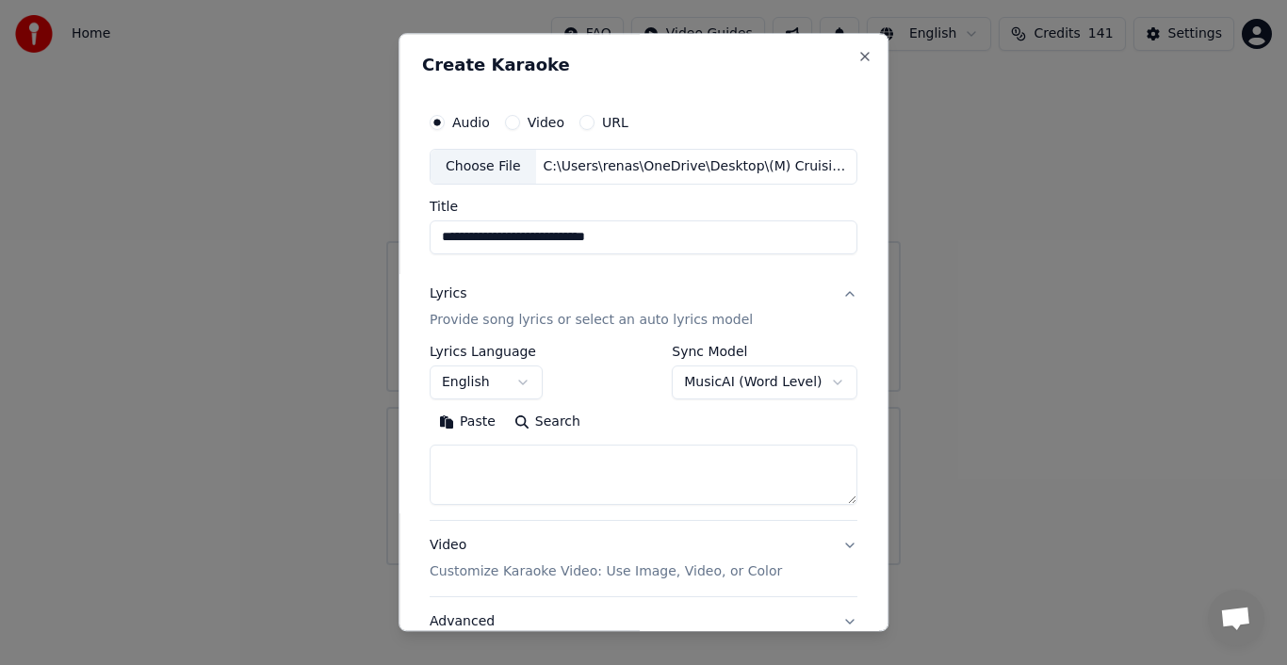
click at [457, 421] on button "Paste" at bounding box center [467, 422] width 75 height 30
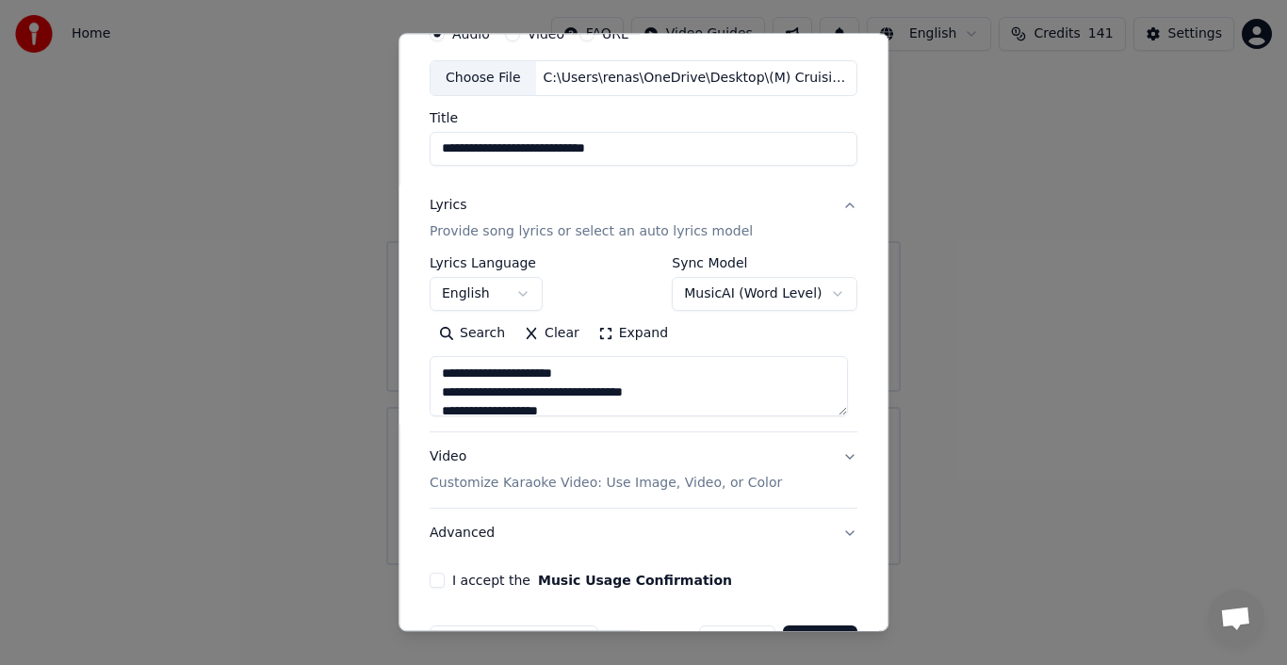
scroll to position [145, 0]
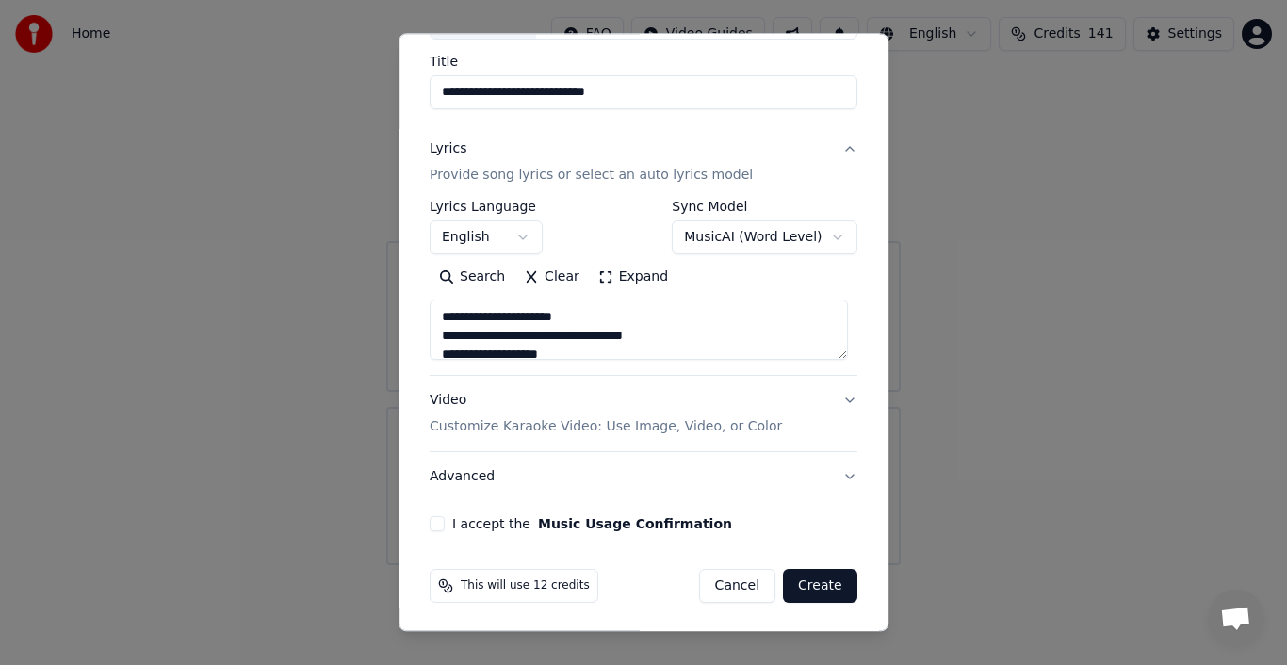
click at [709, 426] on p "Customize Karaoke Video: Use Image, Video, or Color" at bounding box center [606, 426] width 352 height 19
type textarea "**********"
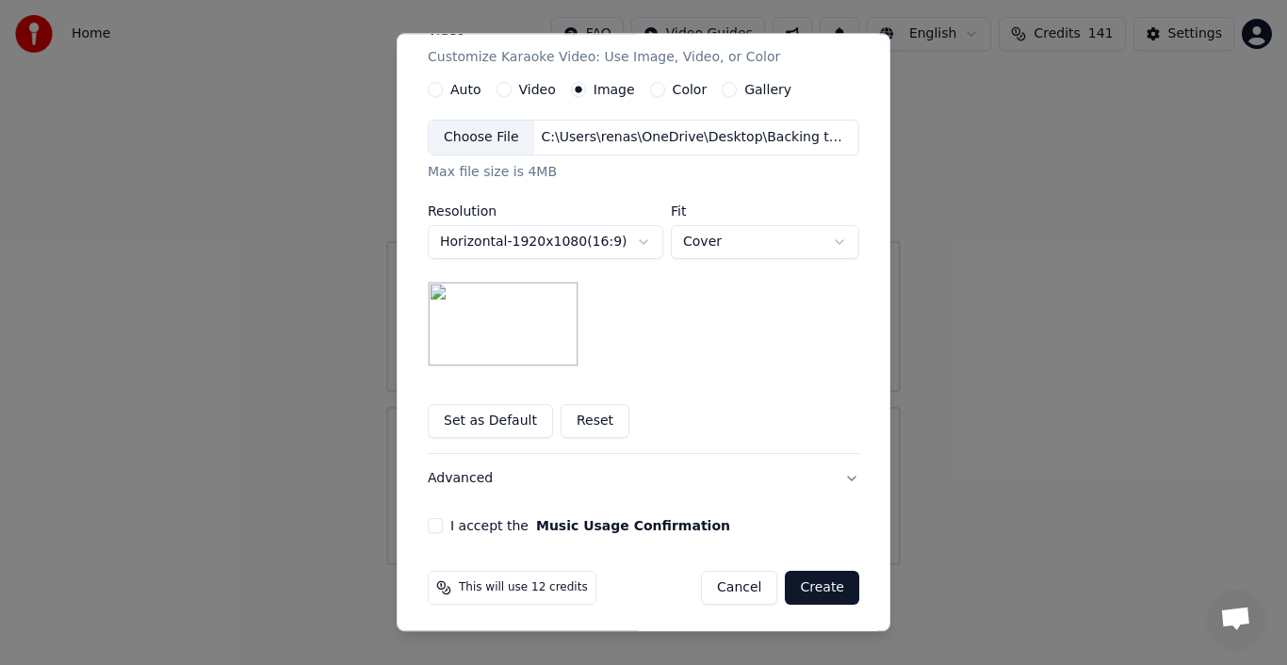
scroll to position [340, 0]
click at [454, 477] on button "Advanced" at bounding box center [644, 477] width 432 height 49
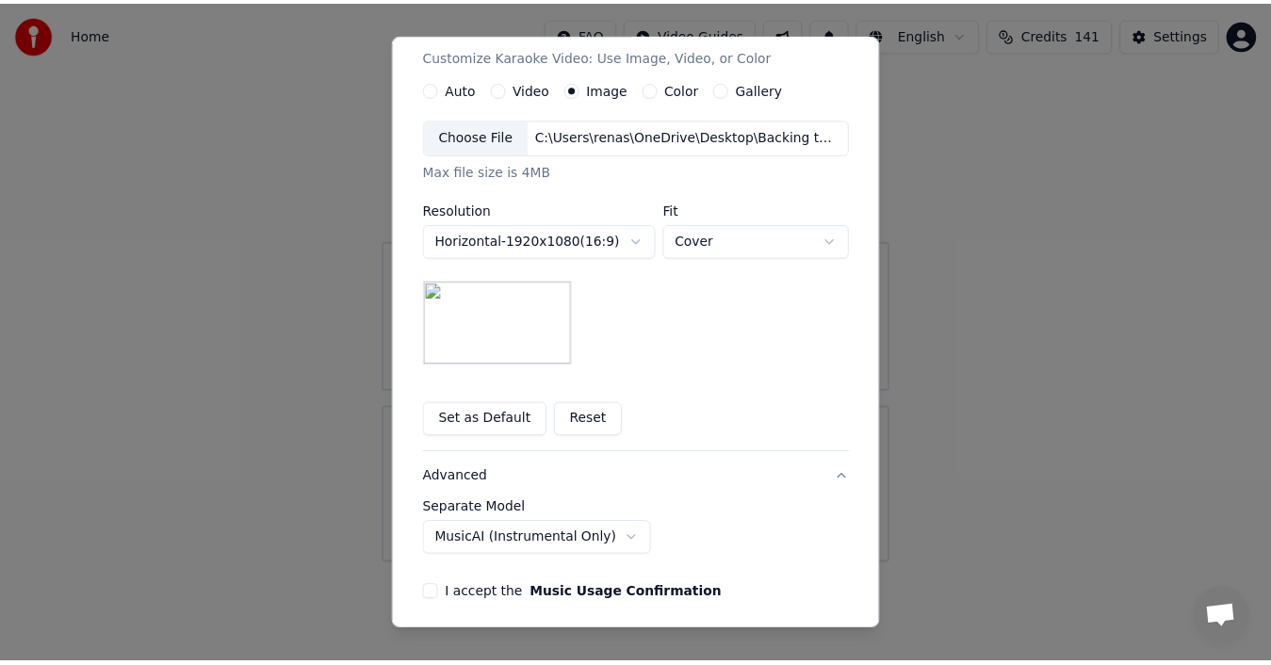
scroll to position [40, 0]
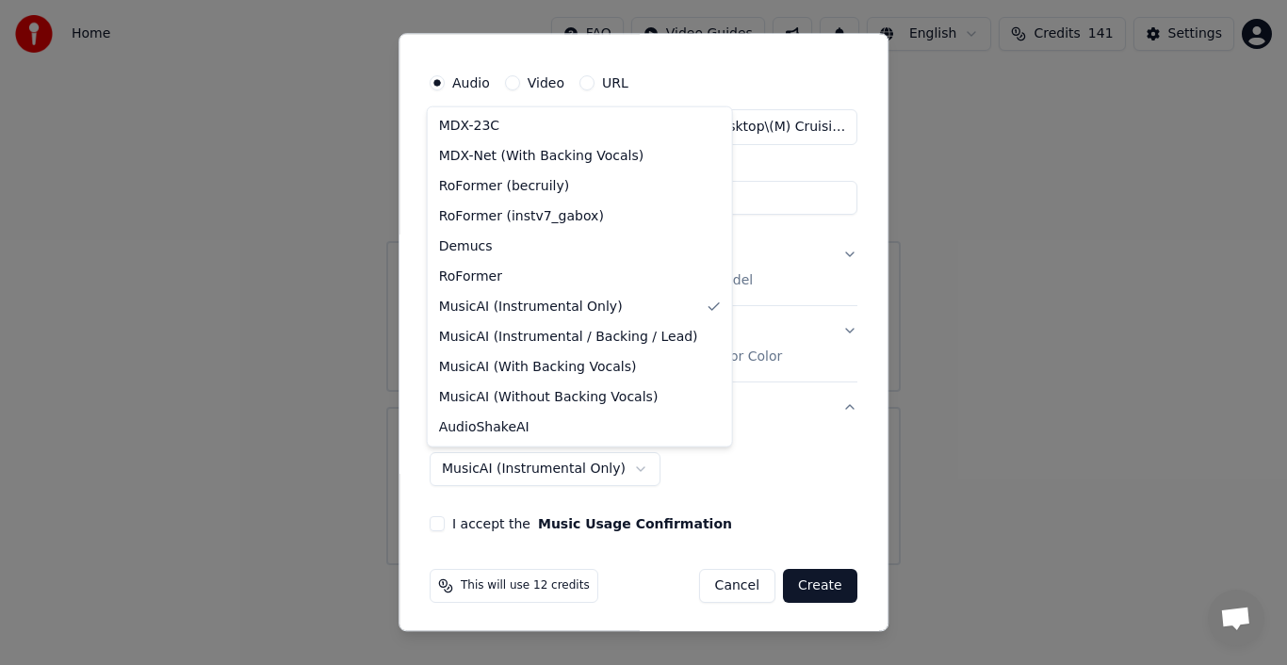
click at [603, 465] on body "**********" at bounding box center [643, 282] width 1287 height 565
select select "**********"
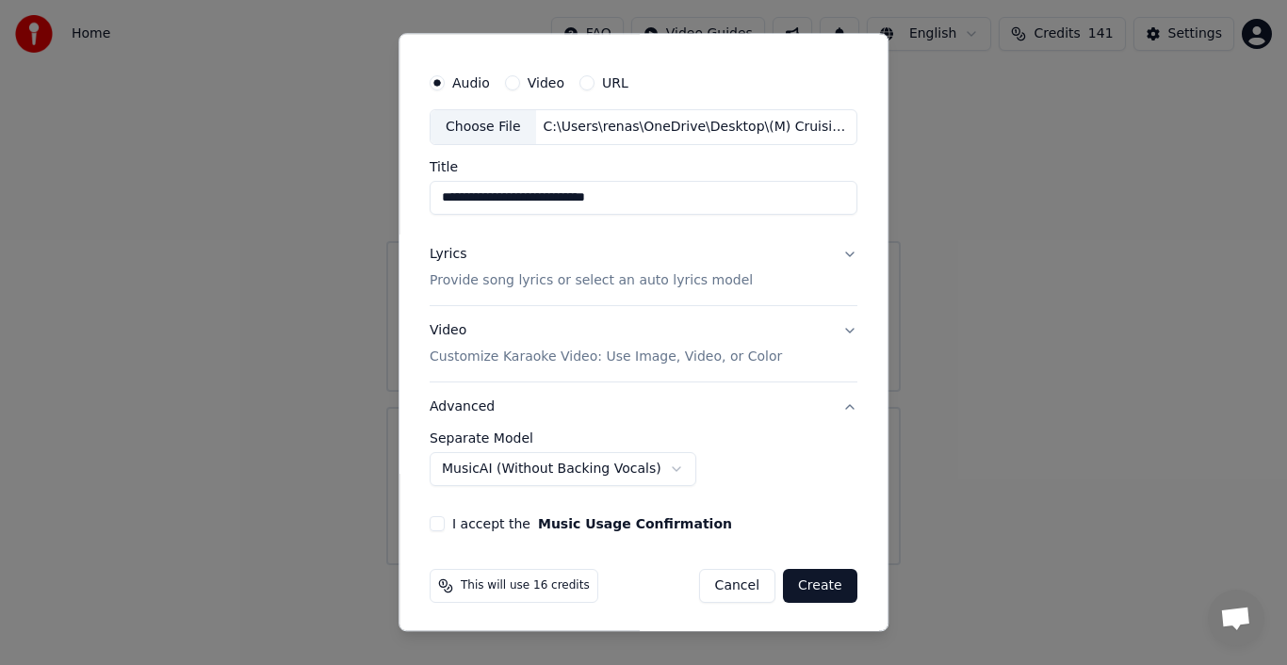
click at [437, 519] on button "I accept the Music Usage Confirmation" at bounding box center [437, 523] width 15 height 15
click at [803, 579] on button "Create" at bounding box center [820, 586] width 74 height 34
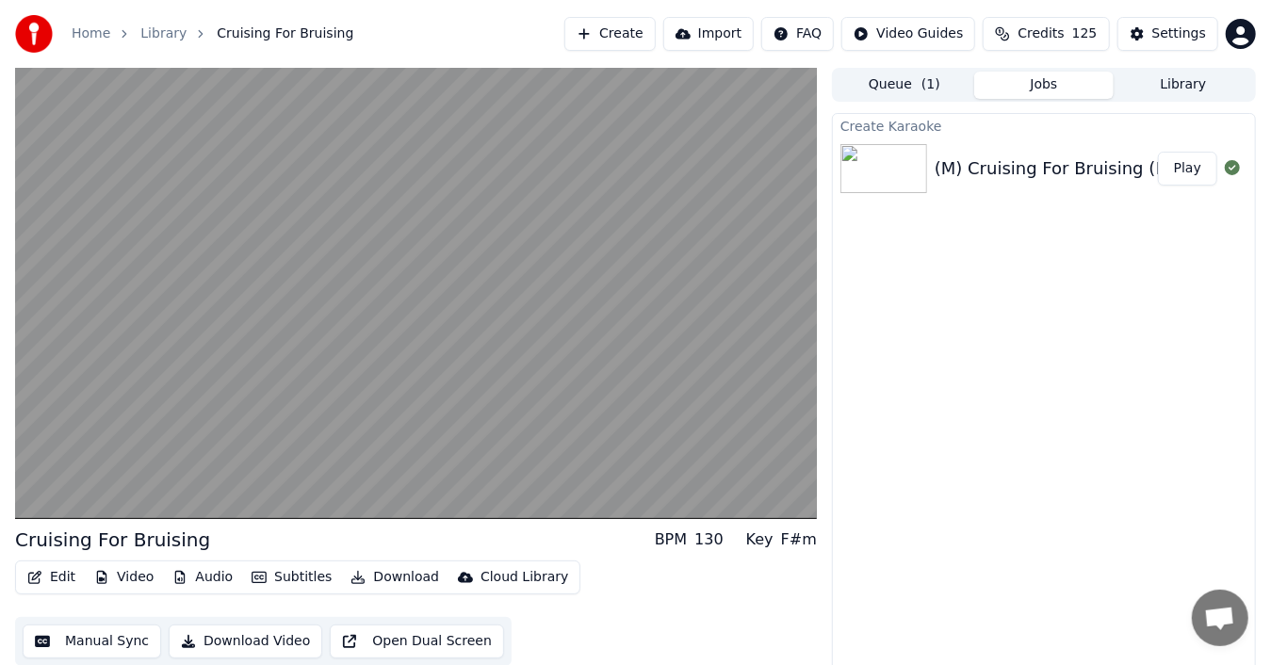
click at [217, 573] on button "Audio" at bounding box center [202, 577] width 75 height 26
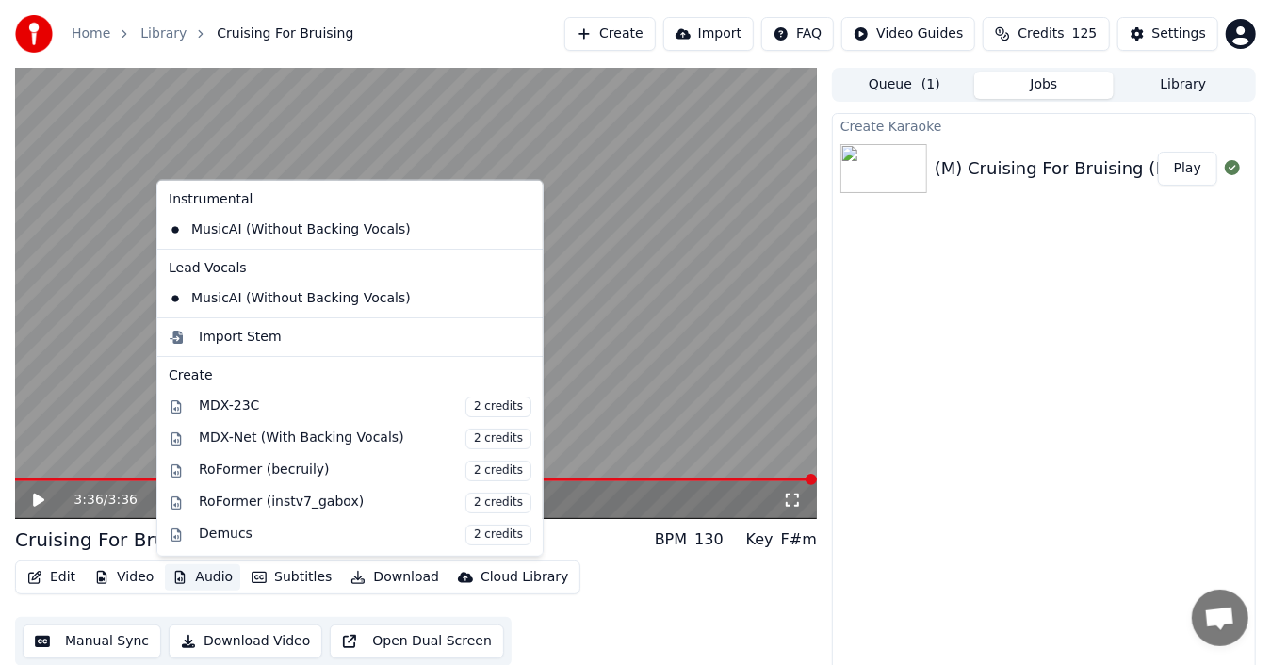
click at [518, 229] on icon at bounding box center [524, 229] width 13 height 15
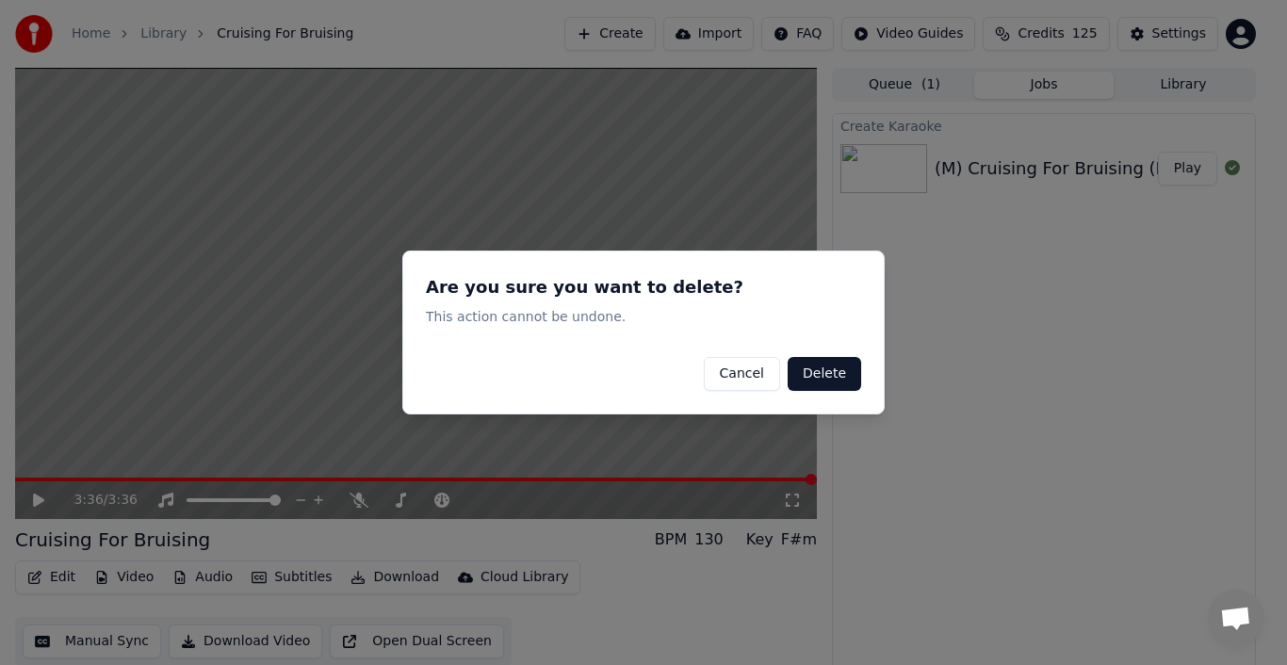
click at [810, 379] on button "Delete" at bounding box center [824, 374] width 73 height 34
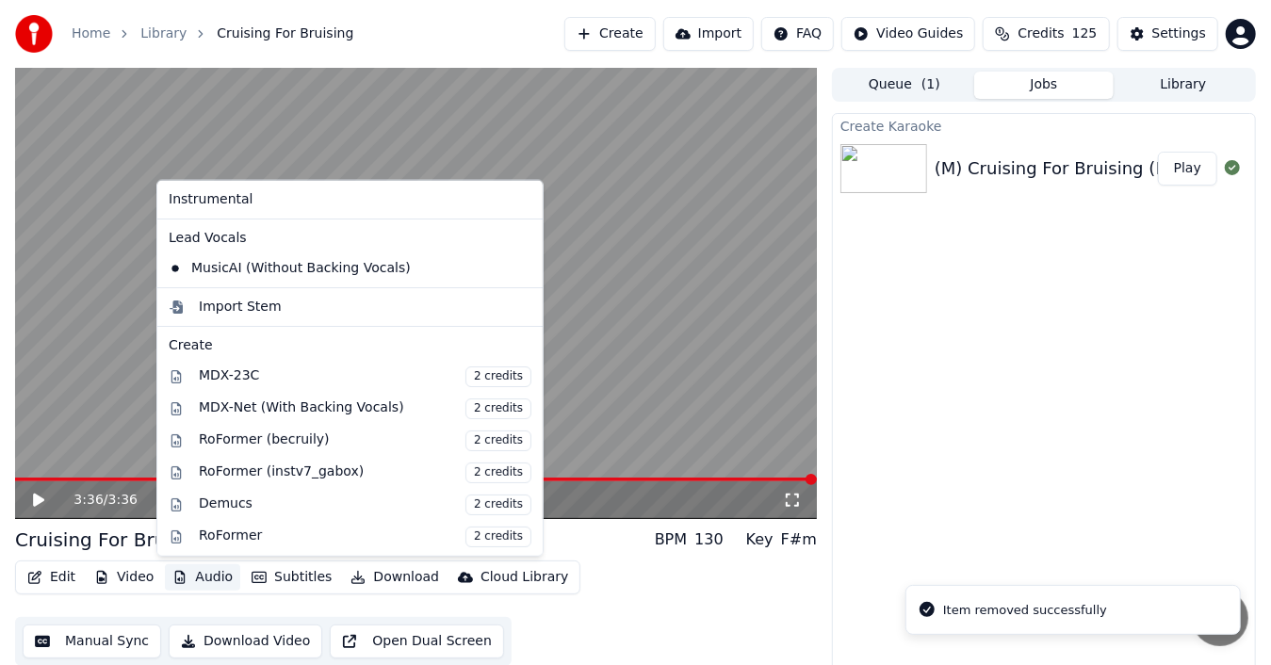
click at [216, 579] on button "Audio" at bounding box center [202, 577] width 75 height 26
click at [518, 267] on icon at bounding box center [524, 268] width 13 height 15
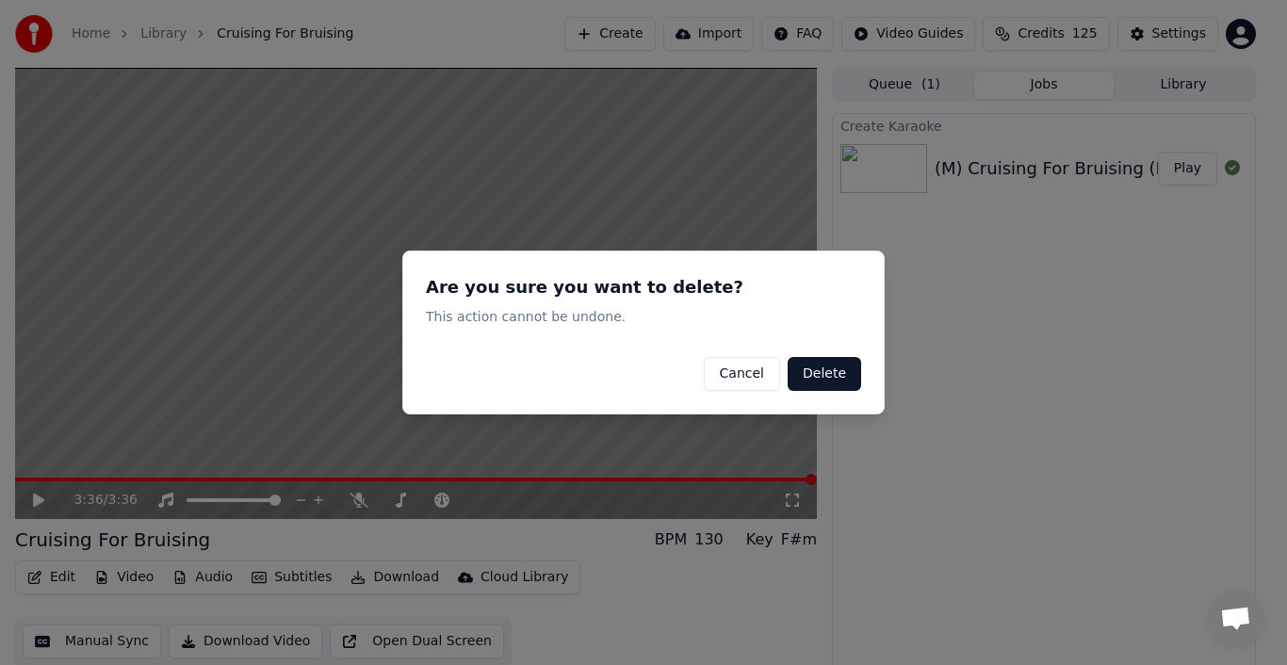
click at [825, 375] on button "Delete" at bounding box center [824, 374] width 73 height 34
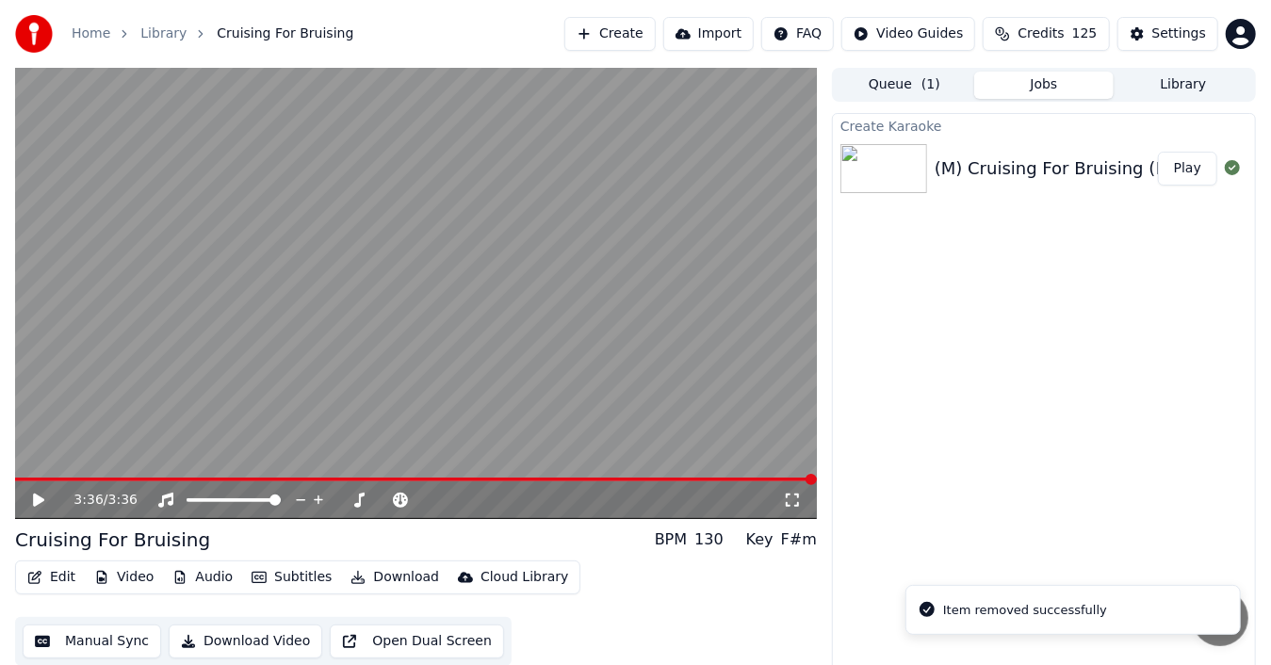
click at [36, 495] on icon at bounding box center [38, 500] width 11 height 13
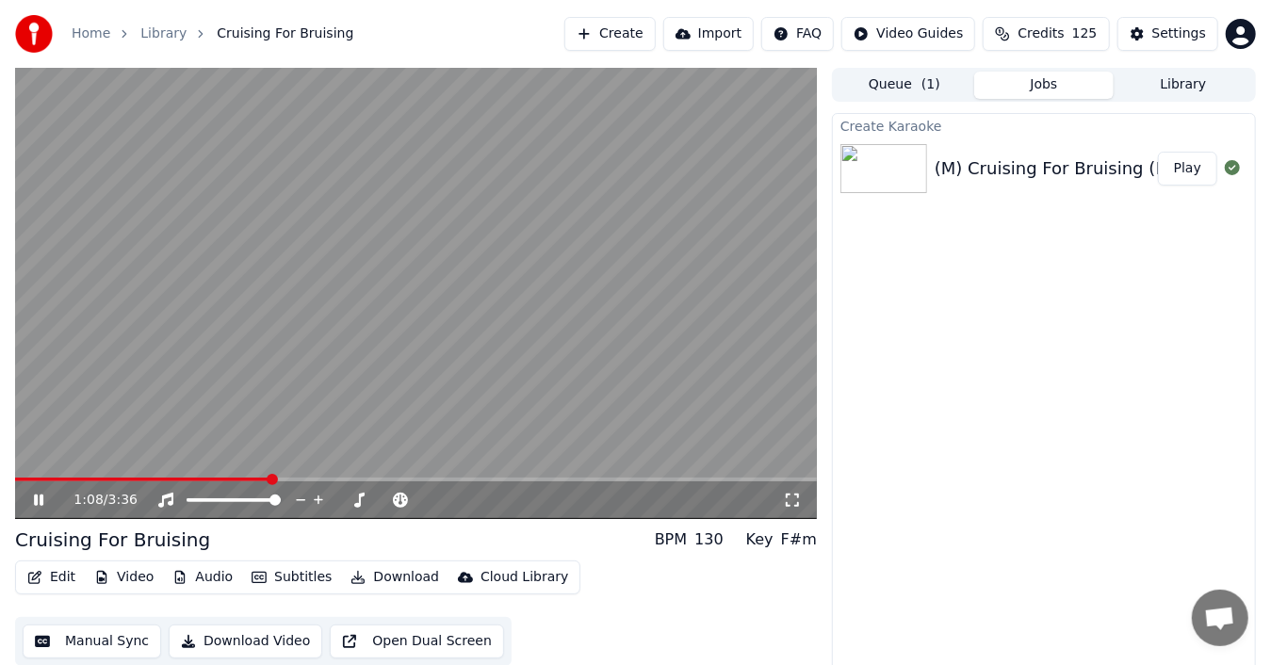
click at [35, 498] on icon at bounding box center [38, 500] width 9 height 11
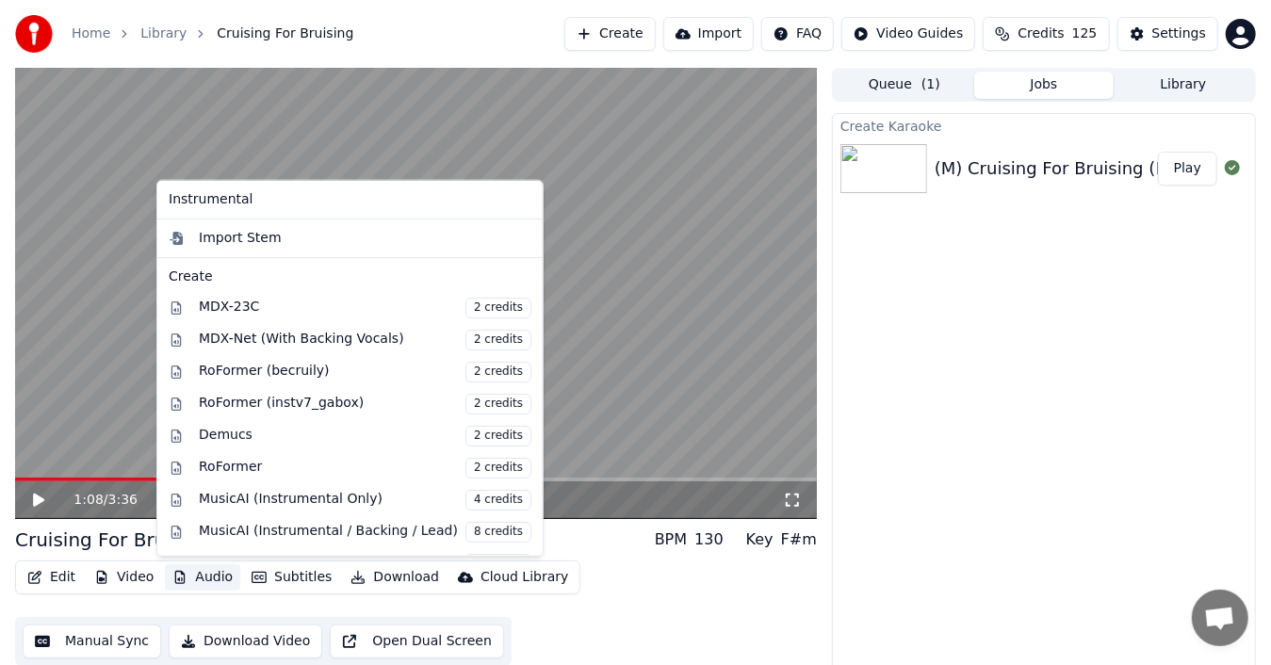
click at [172, 579] on icon "button" at bounding box center [179, 577] width 15 height 13
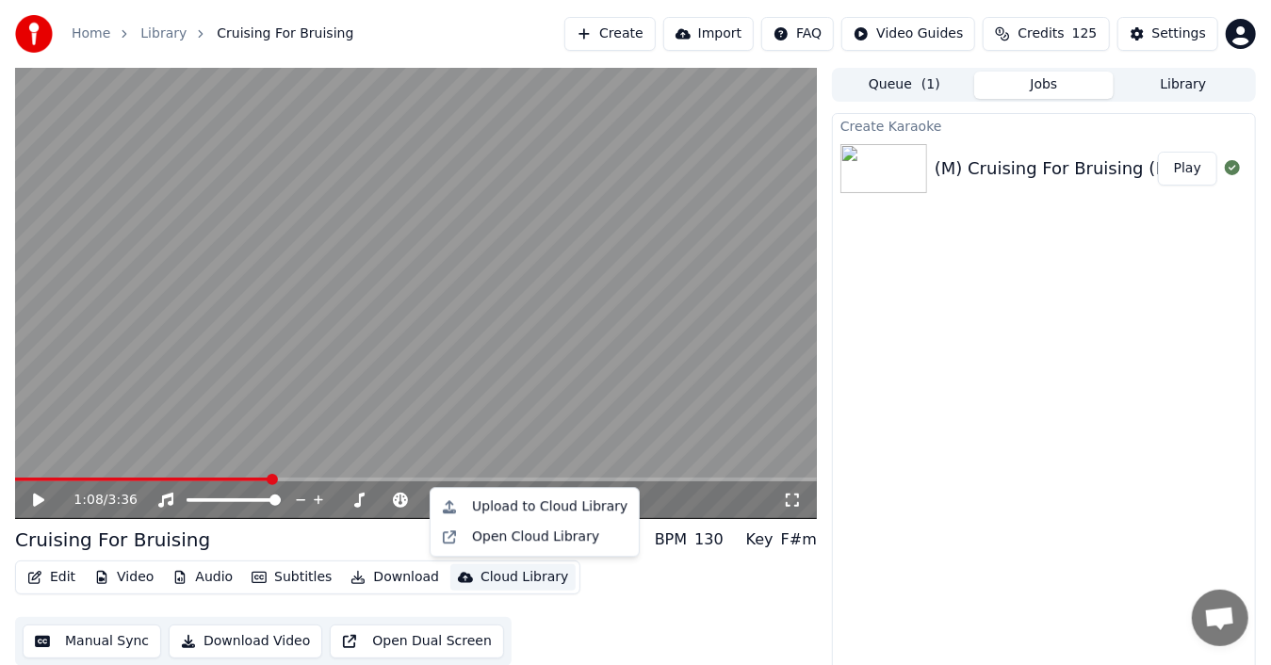
click at [683, 612] on div "Edit Video Audio Subtitles Download Cloud Library Manual Sync Download Video Op…" at bounding box center [416, 614] width 802 height 106
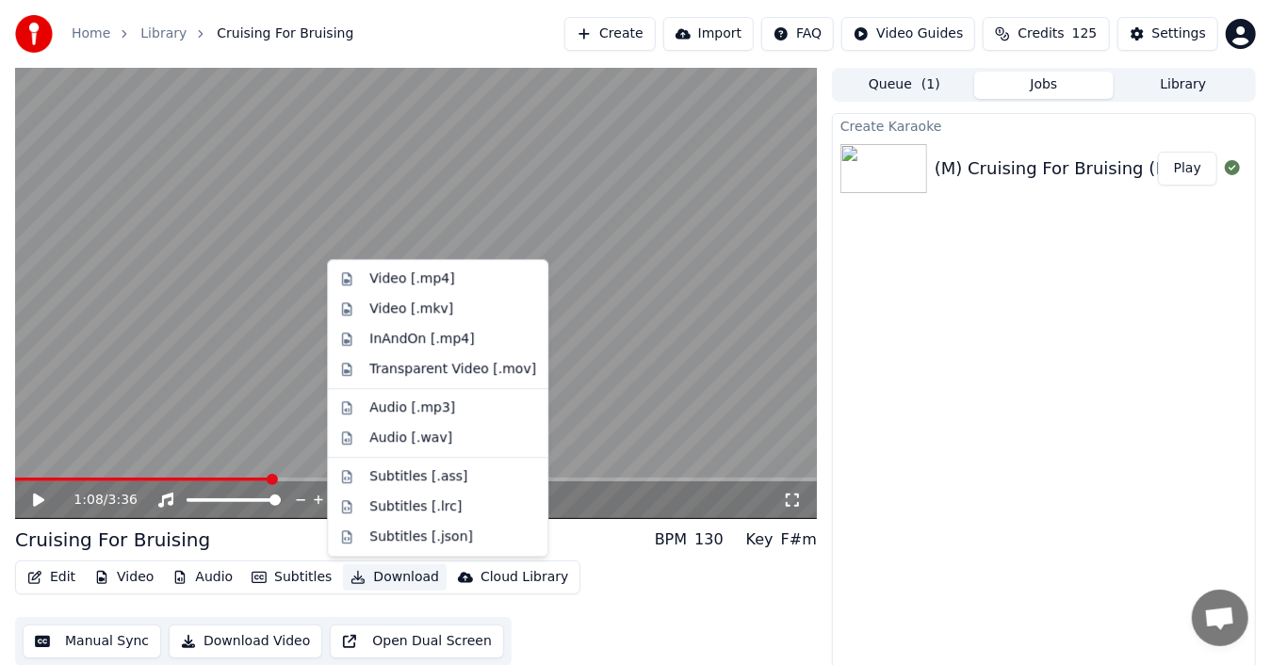
click at [400, 578] on button "Download" at bounding box center [395, 577] width 104 height 26
click at [445, 283] on div "Video [.mp4]" at bounding box center [452, 278] width 167 height 19
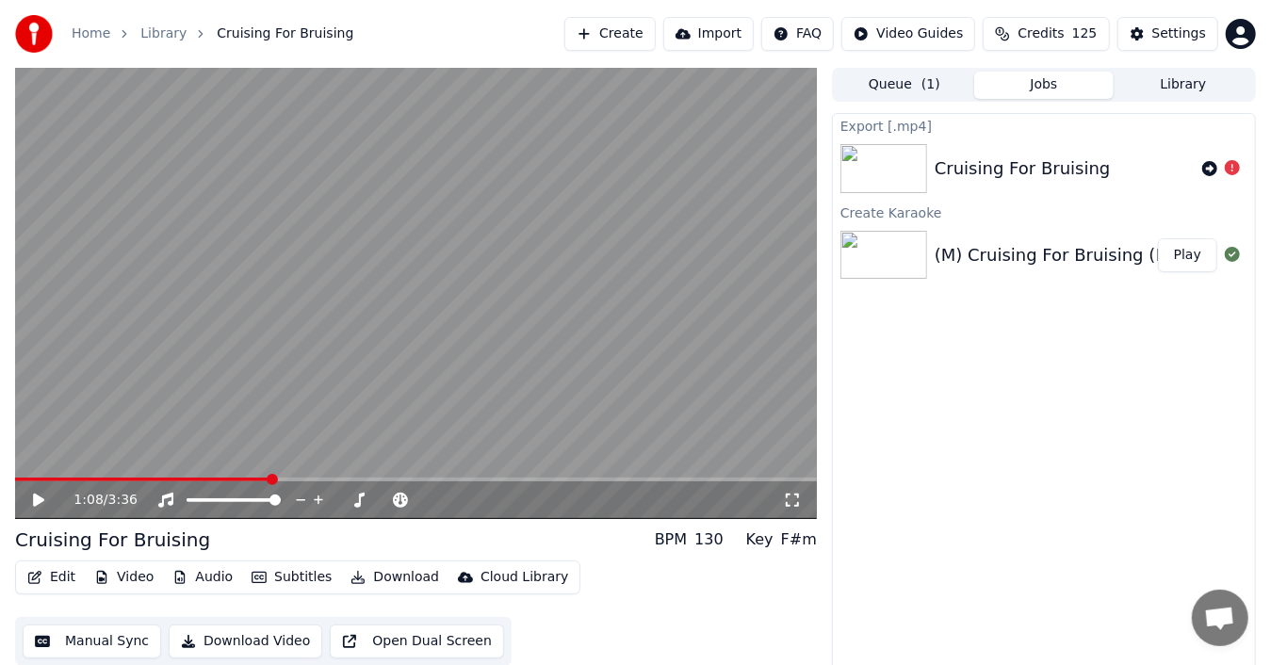
click at [1107, 357] on div "Export [.mp4] Cruising For Bruising Create Karaoke (M) Cruising For Bruising (F…" at bounding box center [1044, 395] width 424 height 565
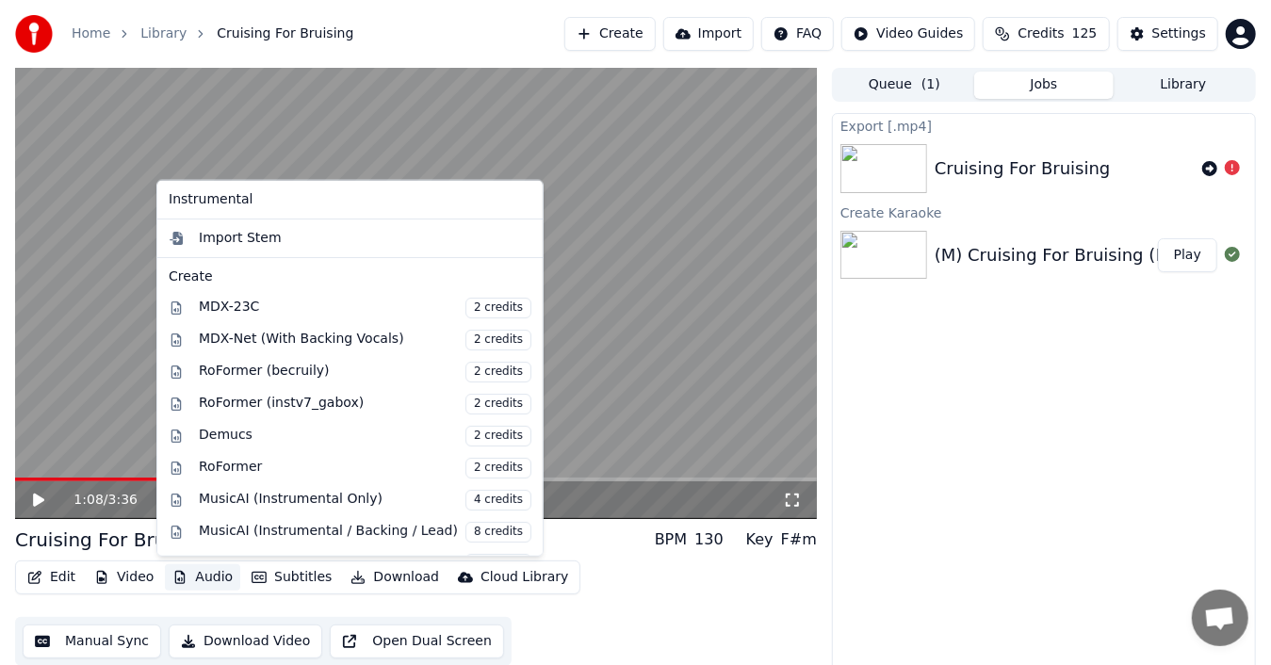
click at [203, 578] on button "Audio" at bounding box center [202, 577] width 75 height 26
click at [329, 499] on div "MusicAI (Instrumental Only) 4 credits" at bounding box center [365, 500] width 333 height 21
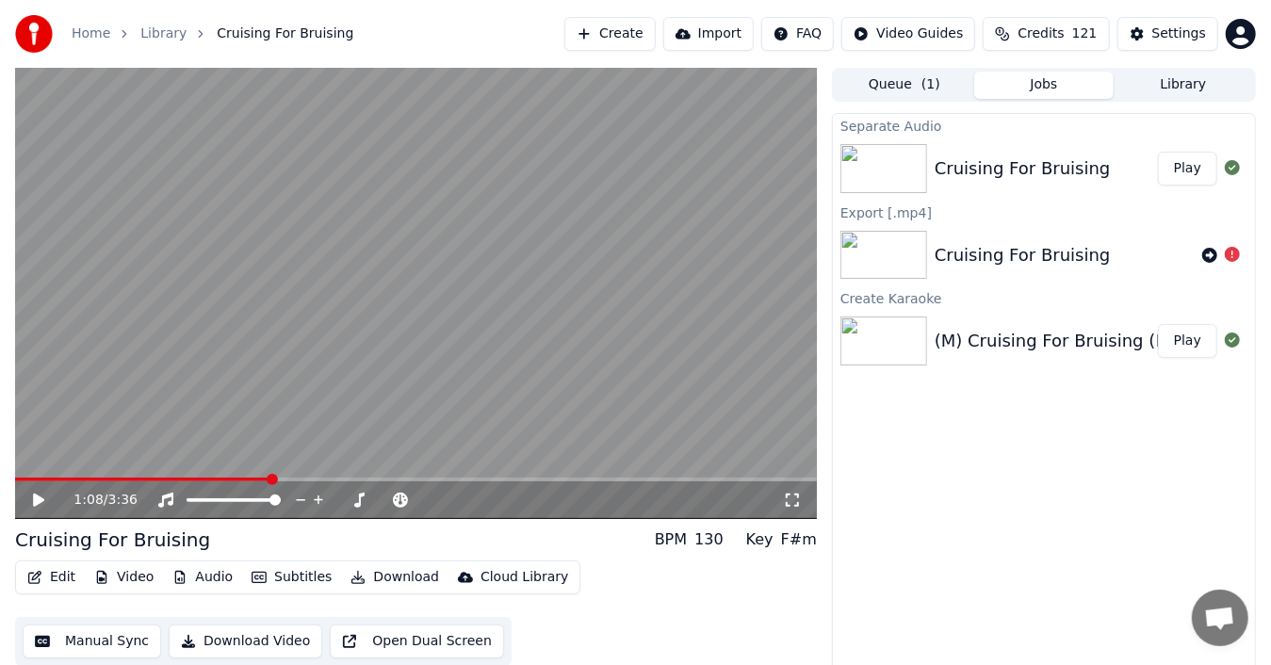
click at [1181, 166] on button "Play" at bounding box center [1187, 169] width 59 height 34
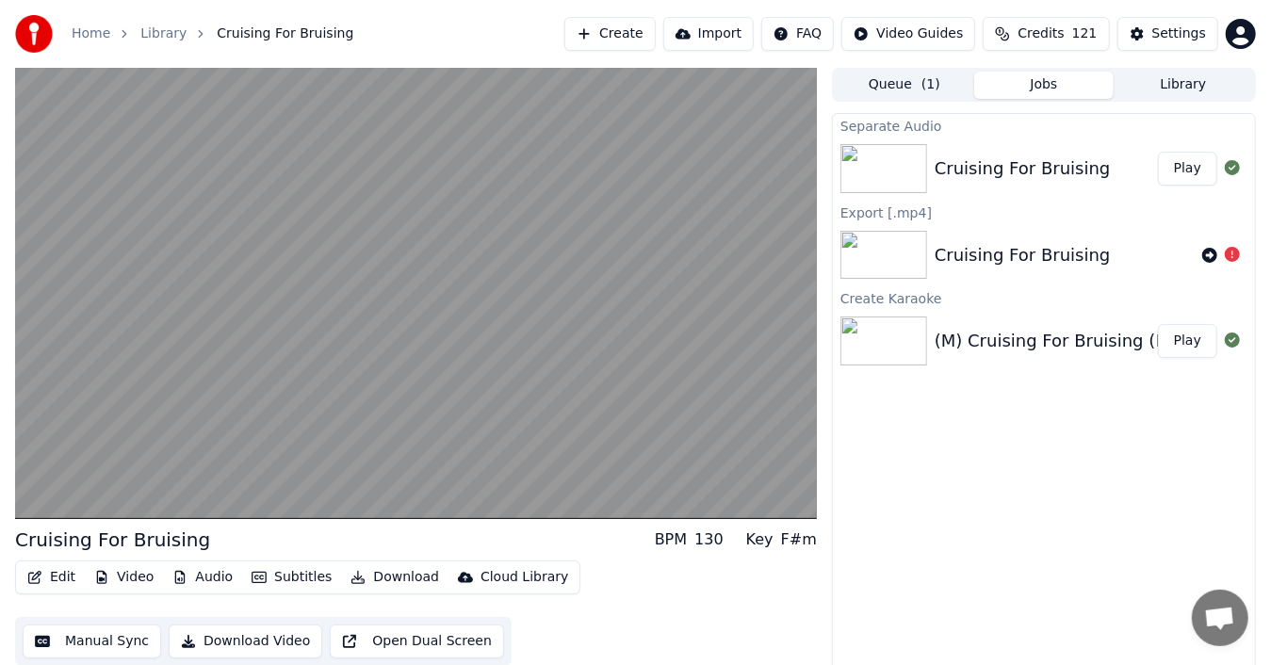
click at [1121, 166] on div "Cruising For Bruising" at bounding box center [1046, 168] width 223 height 26
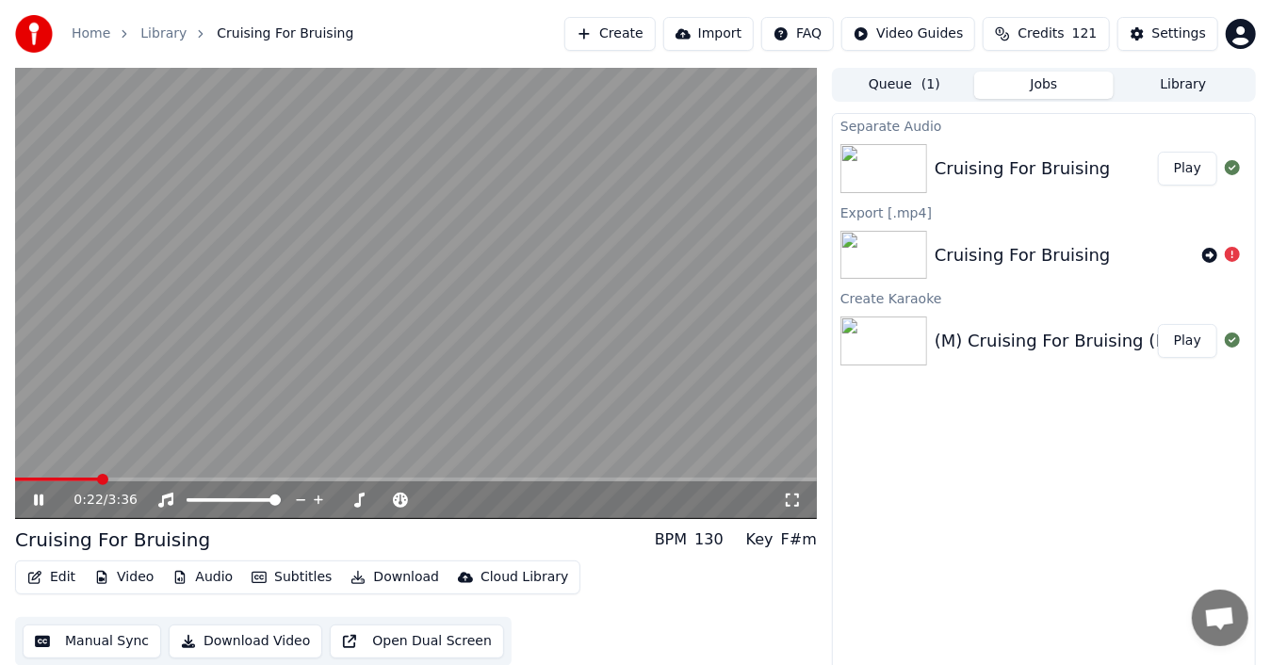
click at [33, 494] on icon at bounding box center [51, 500] width 43 height 15
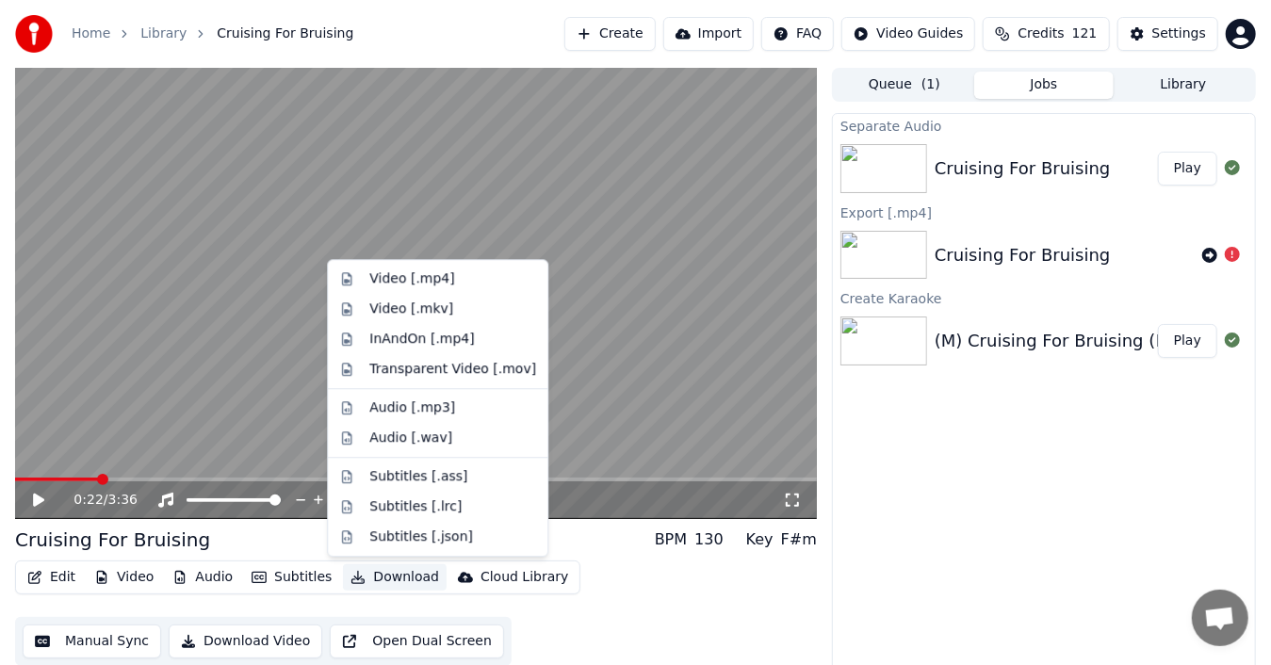
click at [383, 573] on button "Download" at bounding box center [395, 577] width 104 height 26
click at [459, 275] on div "Video [.mp4]" at bounding box center [452, 278] width 167 height 19
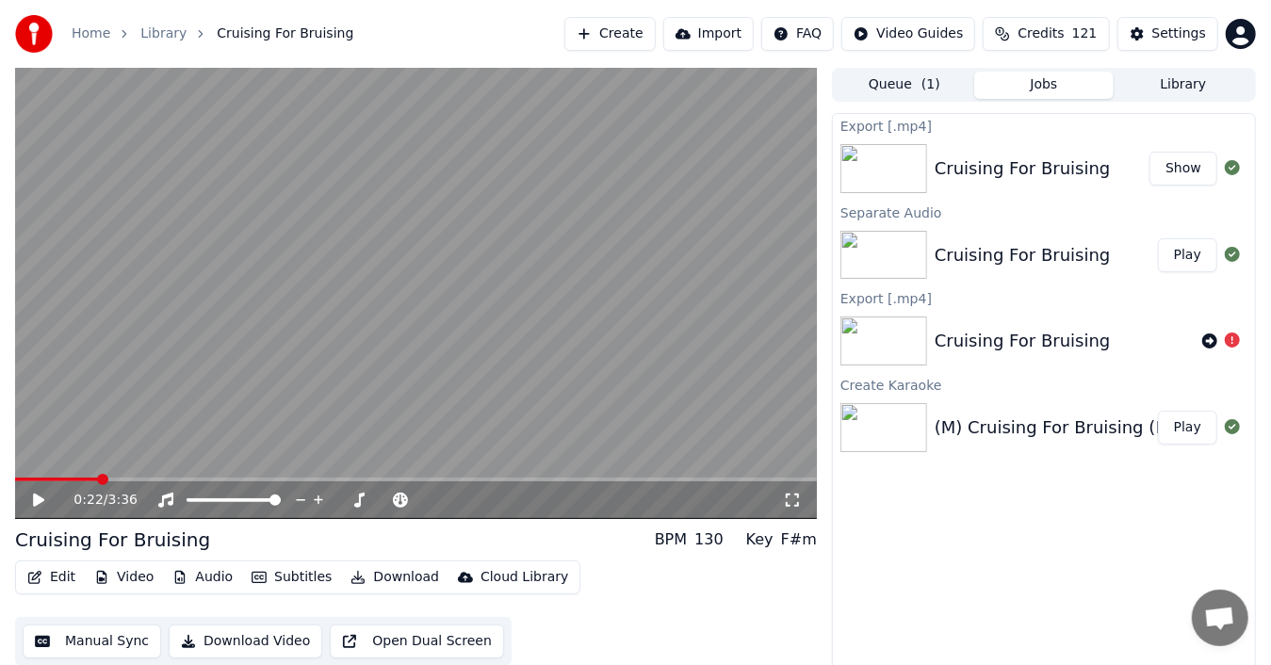
click at [1178, 166] on button "Show" at bounding box center [1184, 169] width 68 height 34
click at [1185, 81] on button "Library" at bounding box center [1183, 85] width 139 height 27
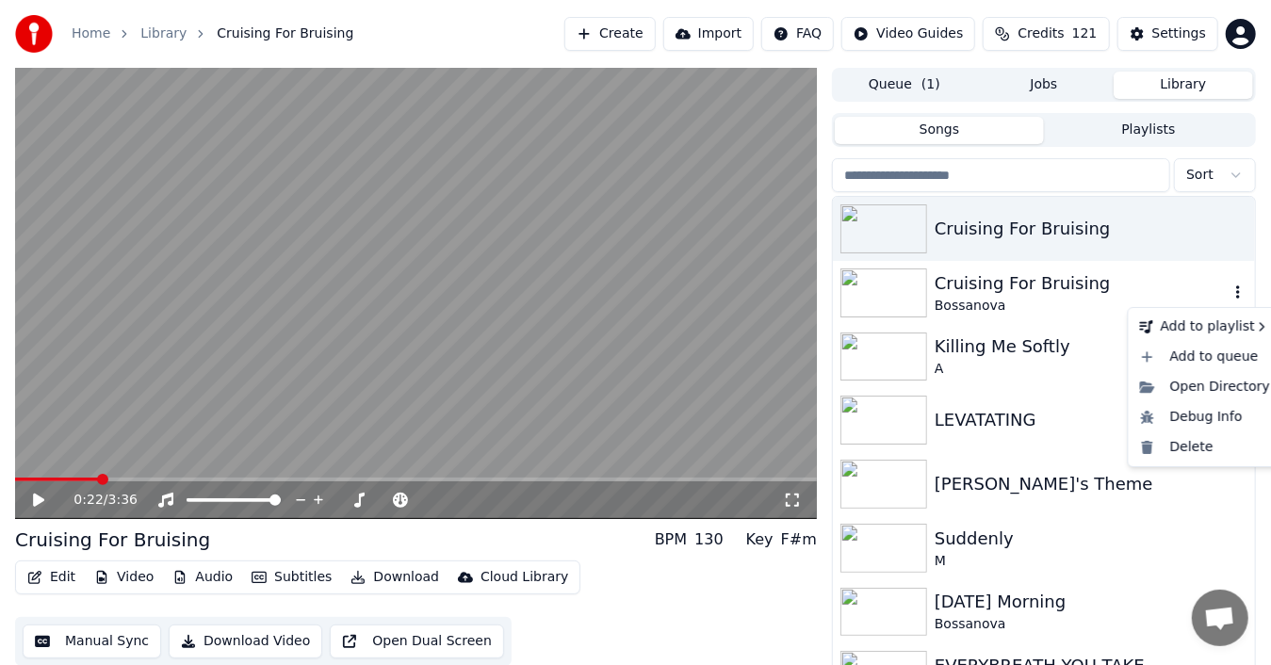
click at [1236, 294] on icon "button" at bounding box center [1238, 291] width 4 height 13
click at [1208, 447] on div "Delete" at bounding box center [1205, 447] width 145 height 30
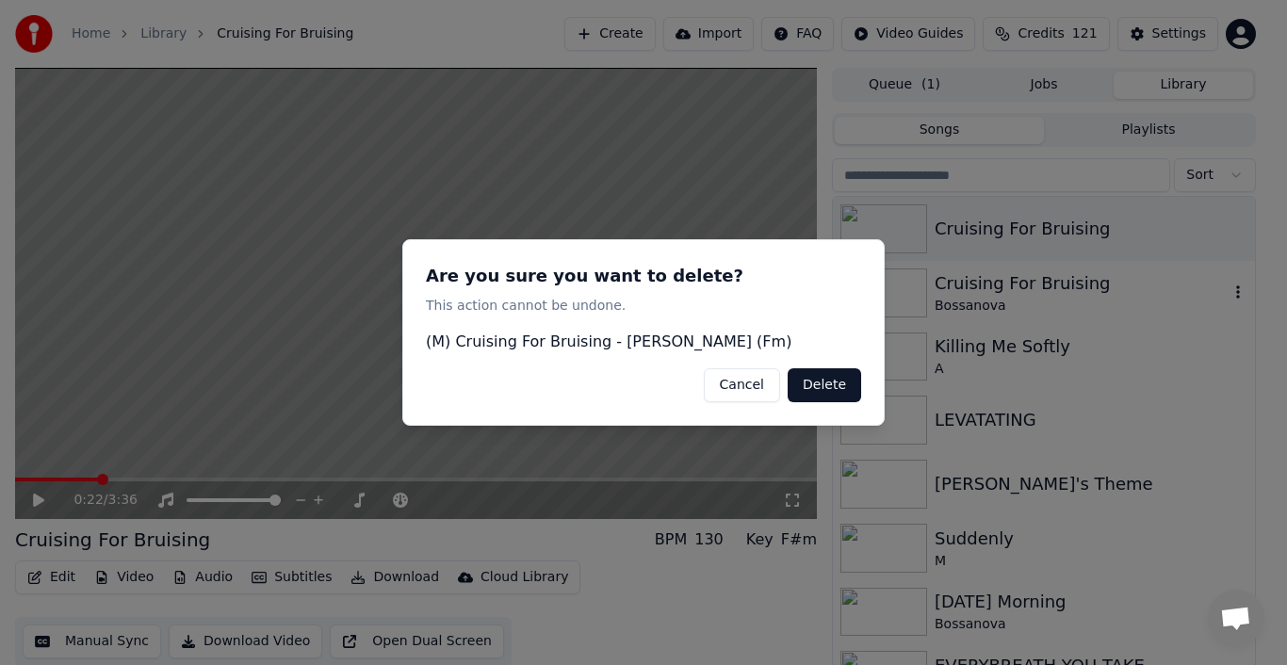
click at [843, 383] on button "Delete" at bounding box center [824, 385] width 73 height 34
